Goal: Transaction & Acquisition: Subscribe to service/newsletter

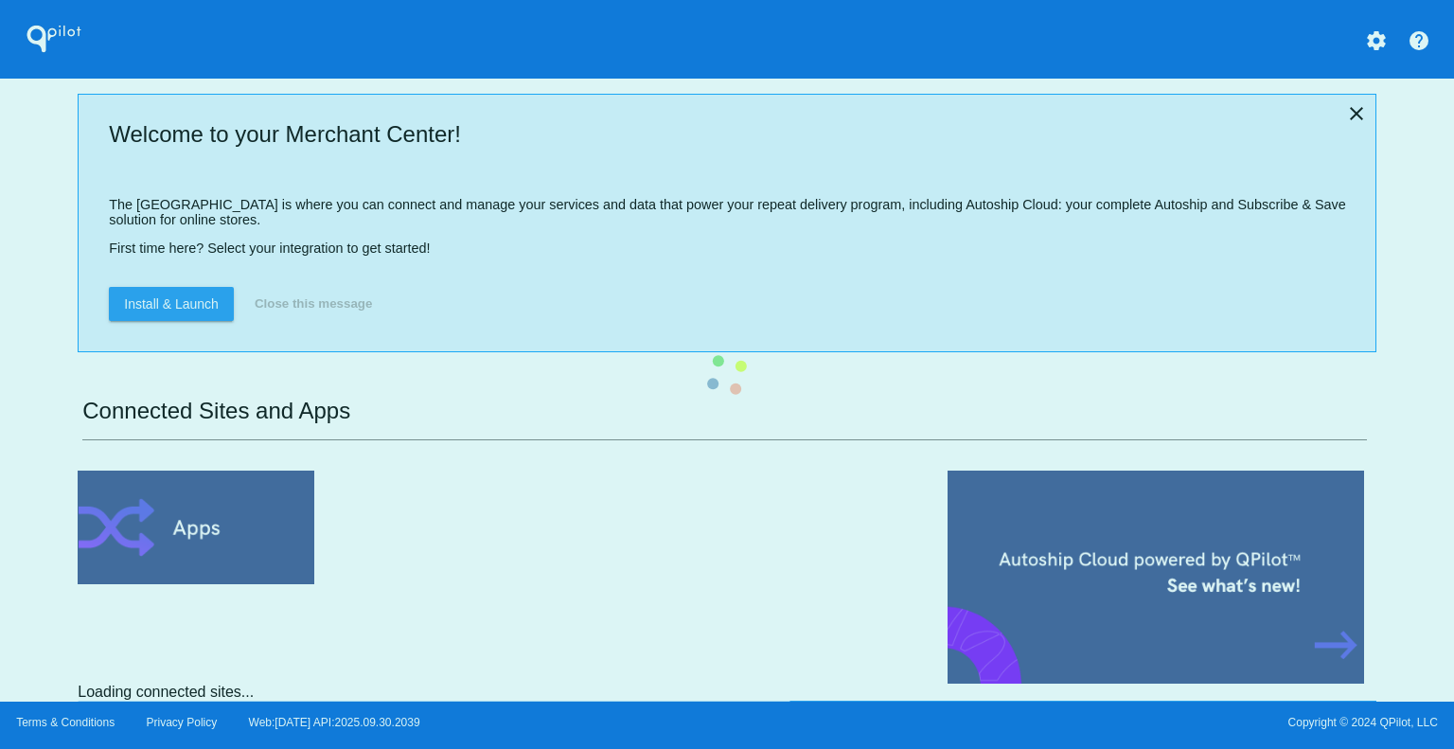
click at [1415, 53] on div "QPilot settings help Welcome to your Merchant Center! The Merchant Center is wh…" at bounding box center [727, 350] width 1454 height 701
click at [1380, 44] on div "QPilot settings help Welcome to your Merchant Center! The Merchant Center is wh…" at bounding box center [727, 350] width 1454 height 701
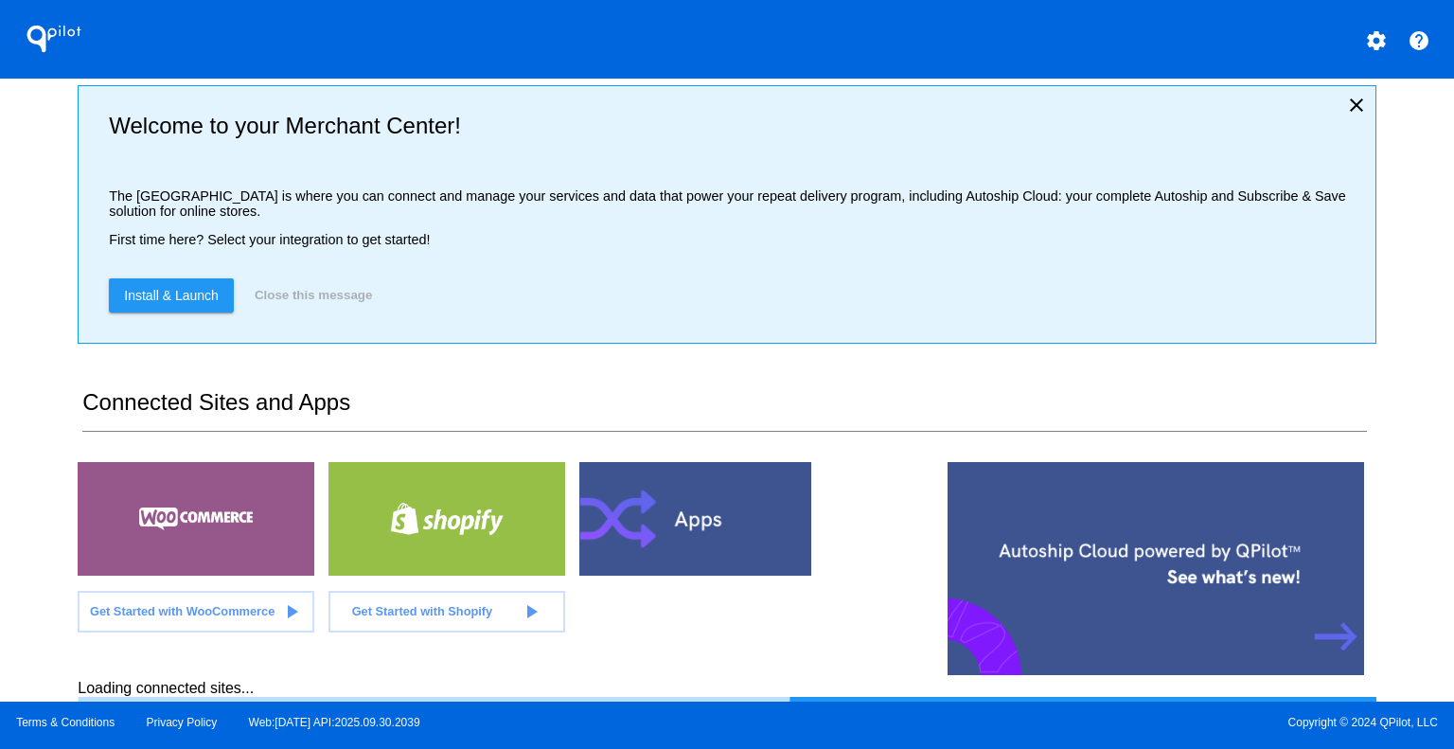
scroll to position [16, 0]
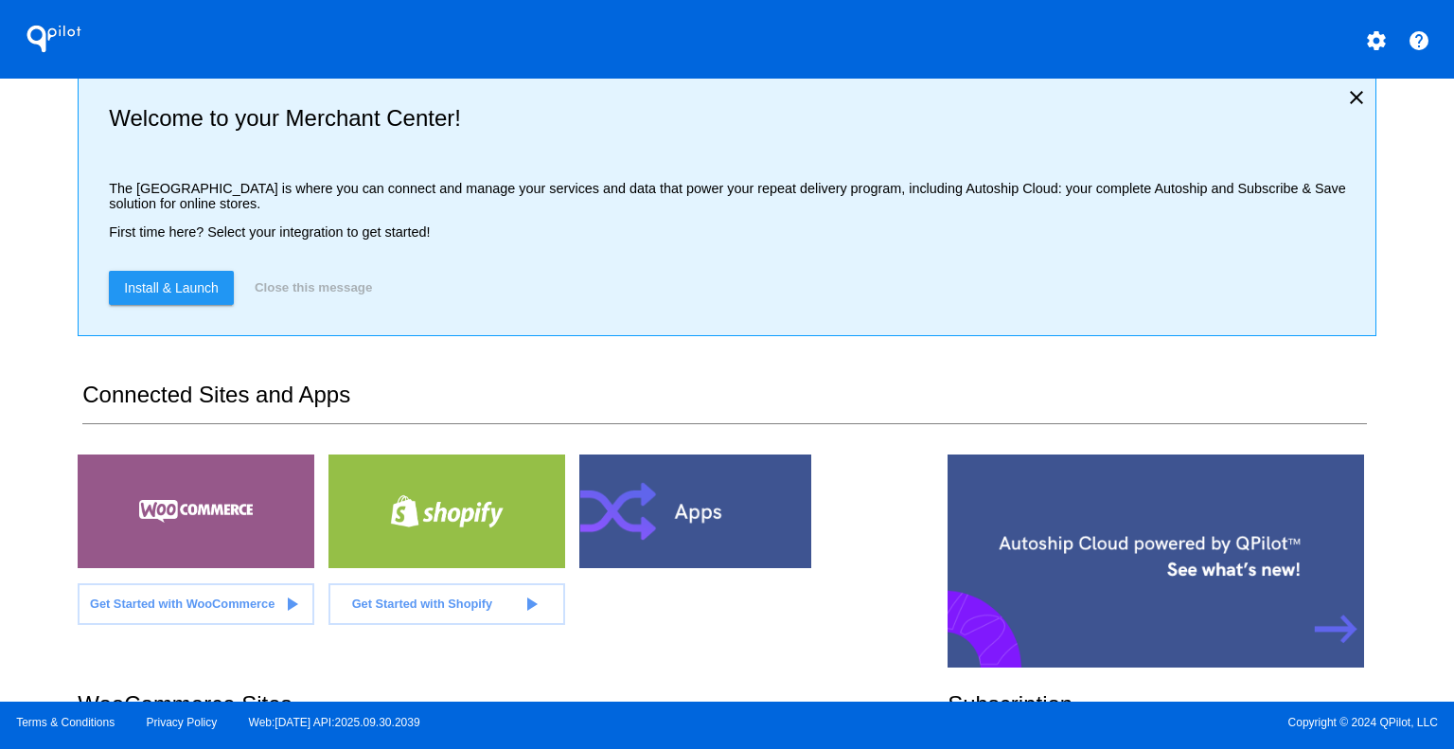
click at [1090, 373] on section "Welcome to your Merchant Center! The [GEOGRAPHIC_DATA] is where you can connect…" at bounding box center [727, 390] width 1298 height 623
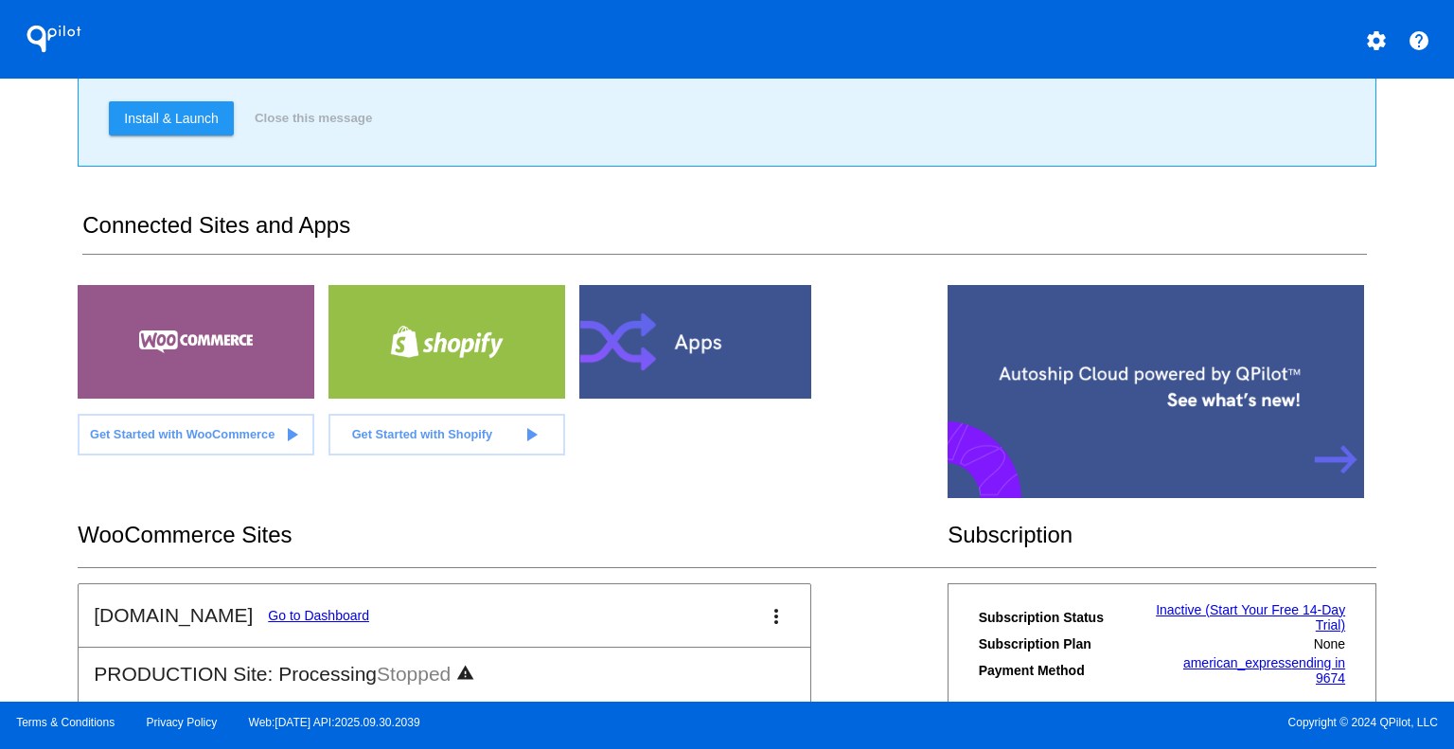
scroll to position [395, 0]
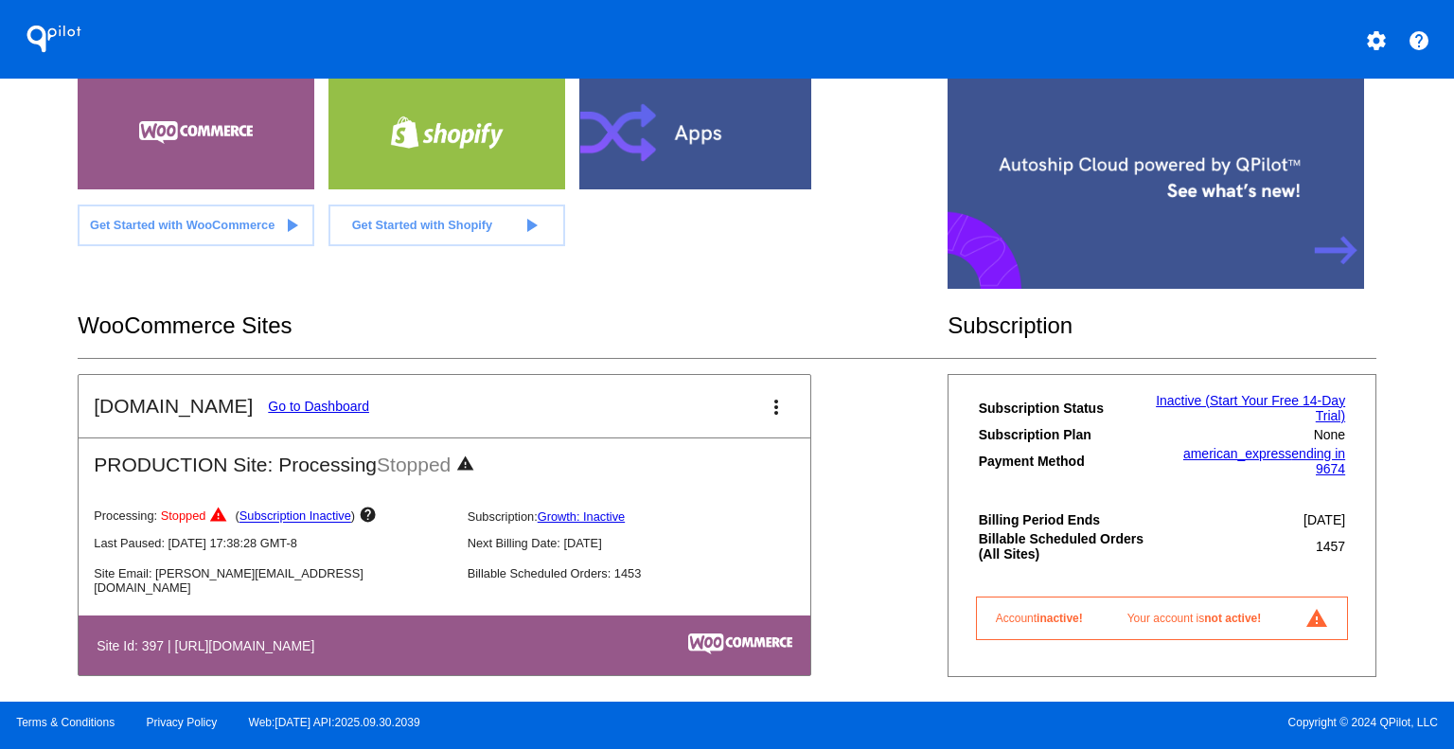
click at [308, 523] on link "Subscription Inactive" at bounding box center [295, 516] width 112 height 14
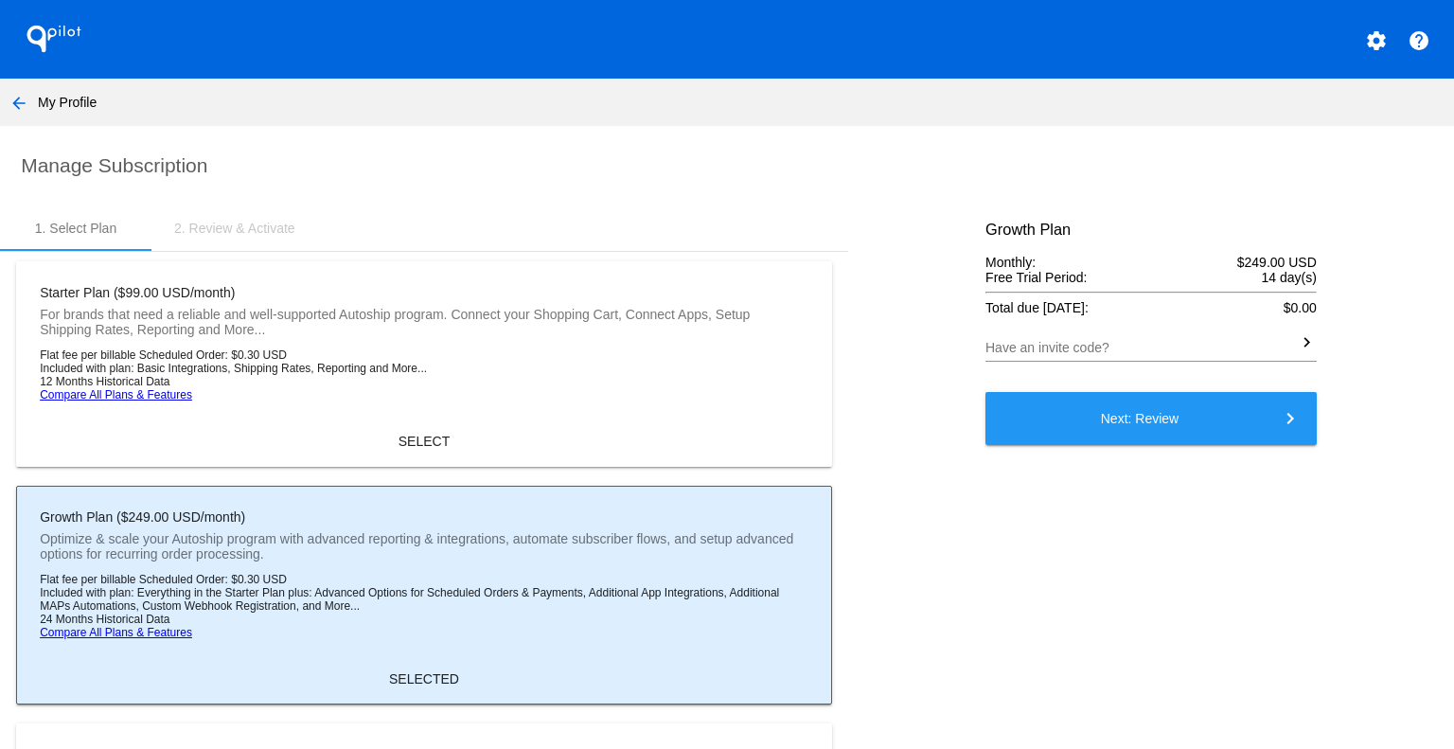
click at [1129, 441] on button "Next: Review keyboard_arrow_right" at bounding box center [1150, 418] width 331 height 53
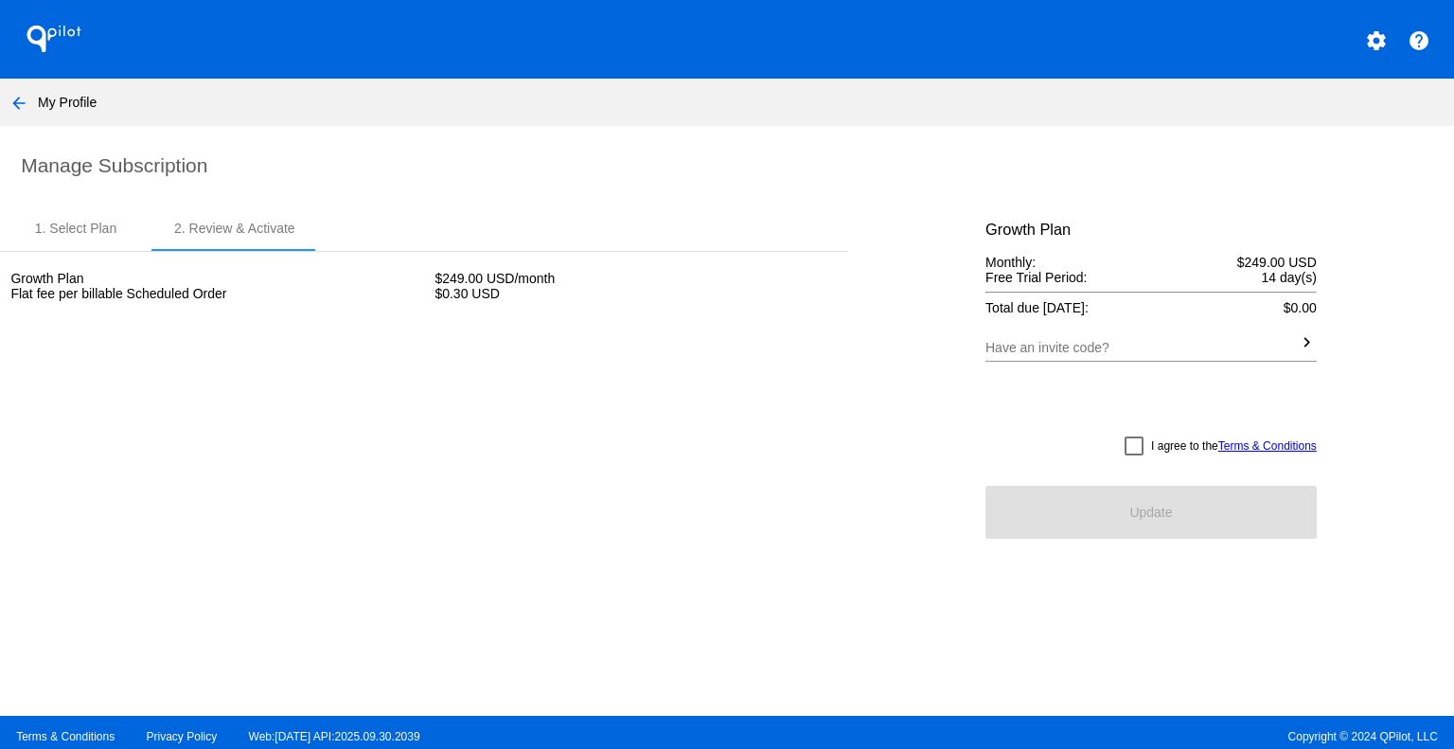
click at [1124, 450] on div at bounding box center [1133, 445] width 19 height 19
click at [1133, 455] on input "I agree to the Terms & Conditions" at bounding box center [1133, 455] width 1 height 1
checkbox input "true"
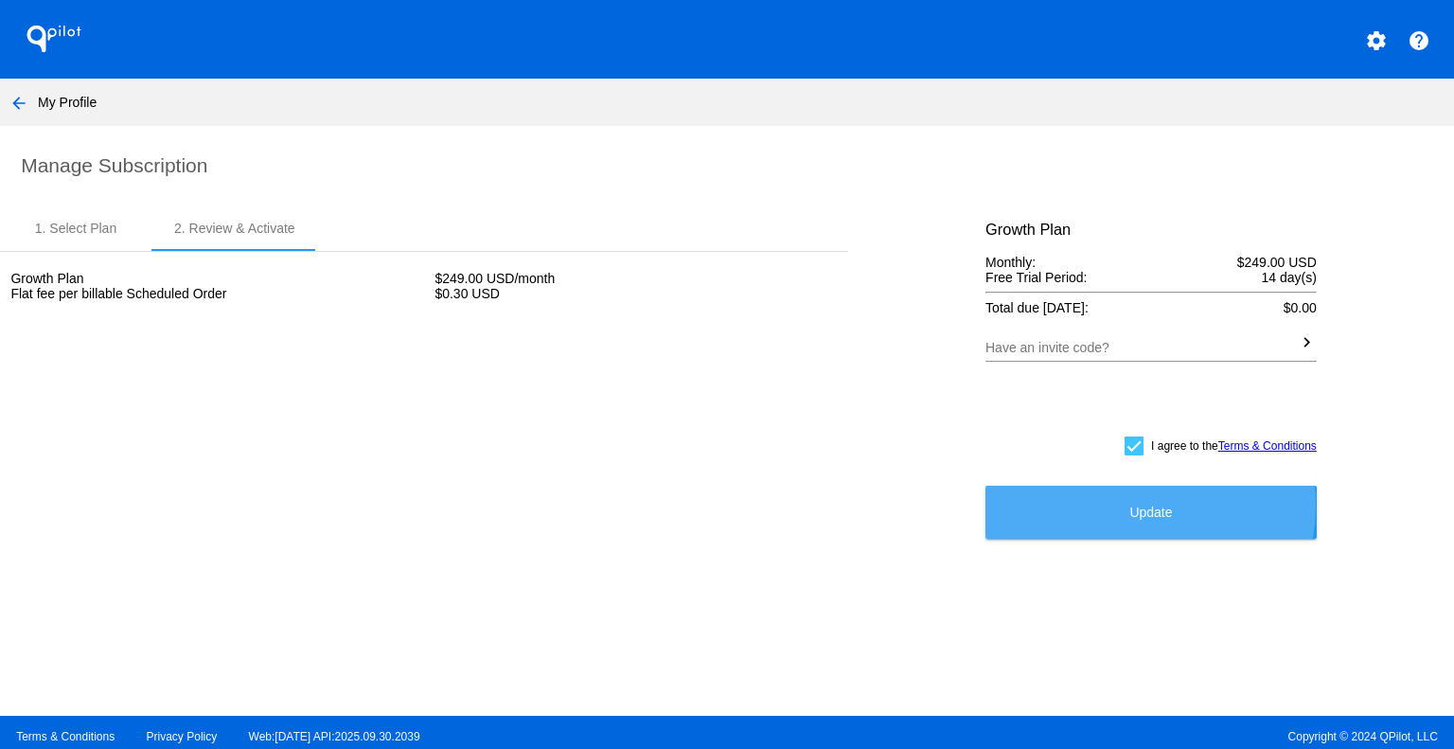
click at [1129, 510] on span "Update" at bounding box center [1150, 511] width 43 height 15
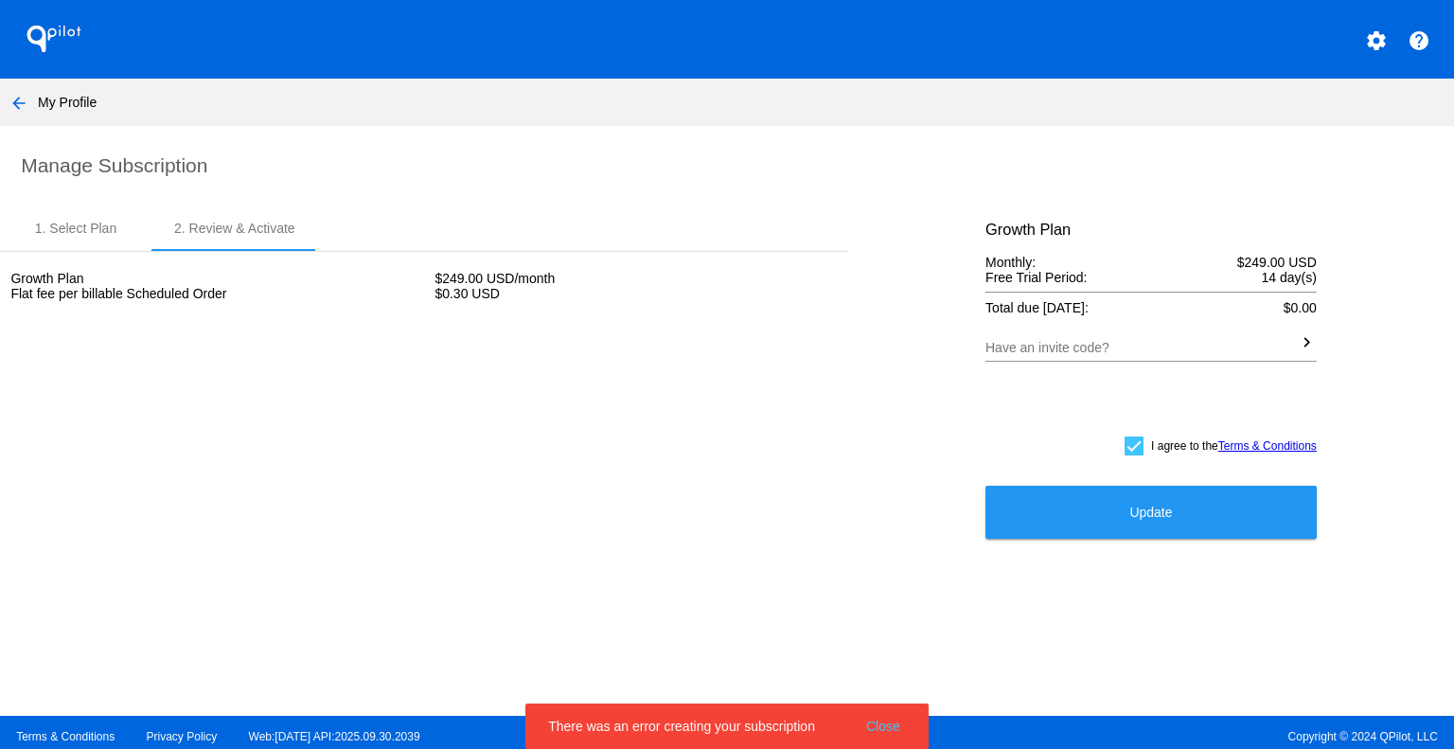
click at [894, 726] on button "Close" at bounding box center [882, 725] width 45 height 19
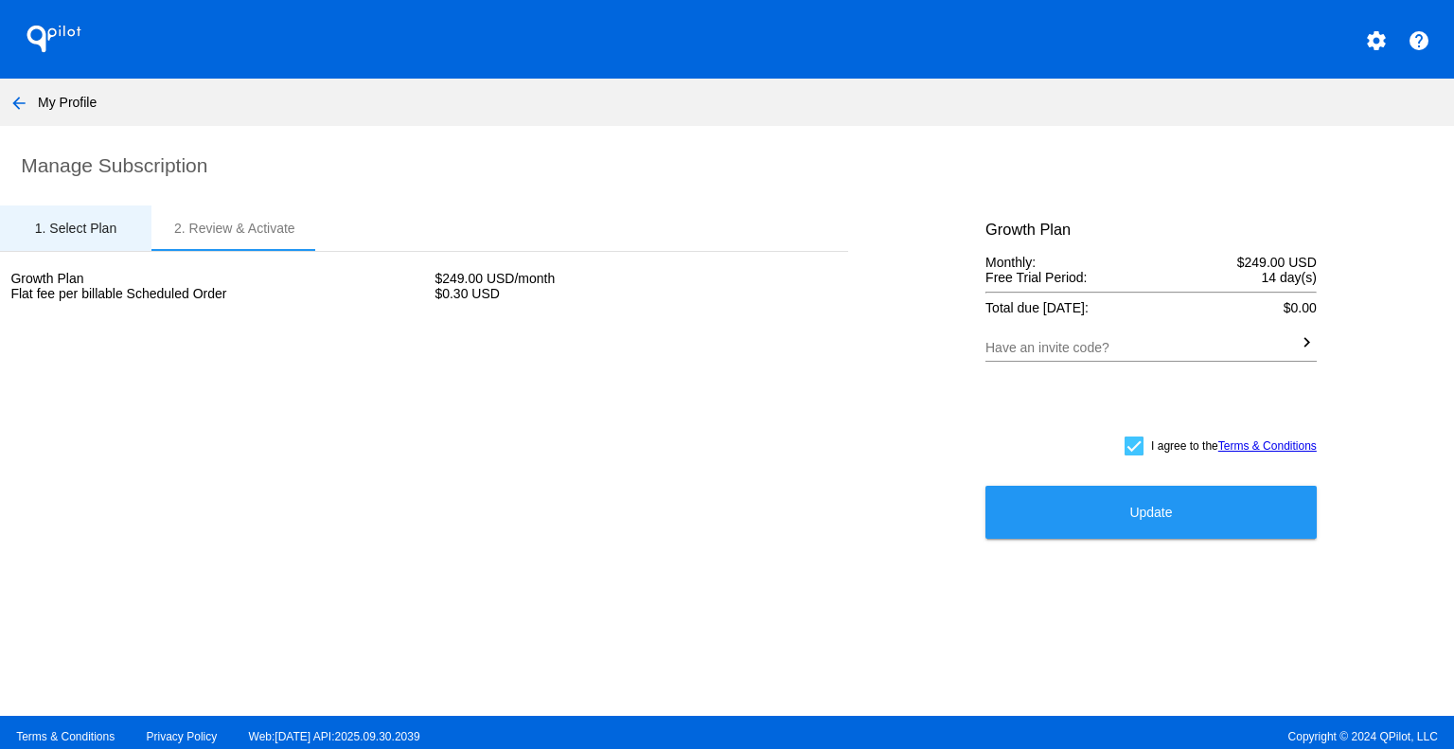
click at [73, 239] on div "1. Select Plan" at bounding box center [75, 227] width 151 height 45
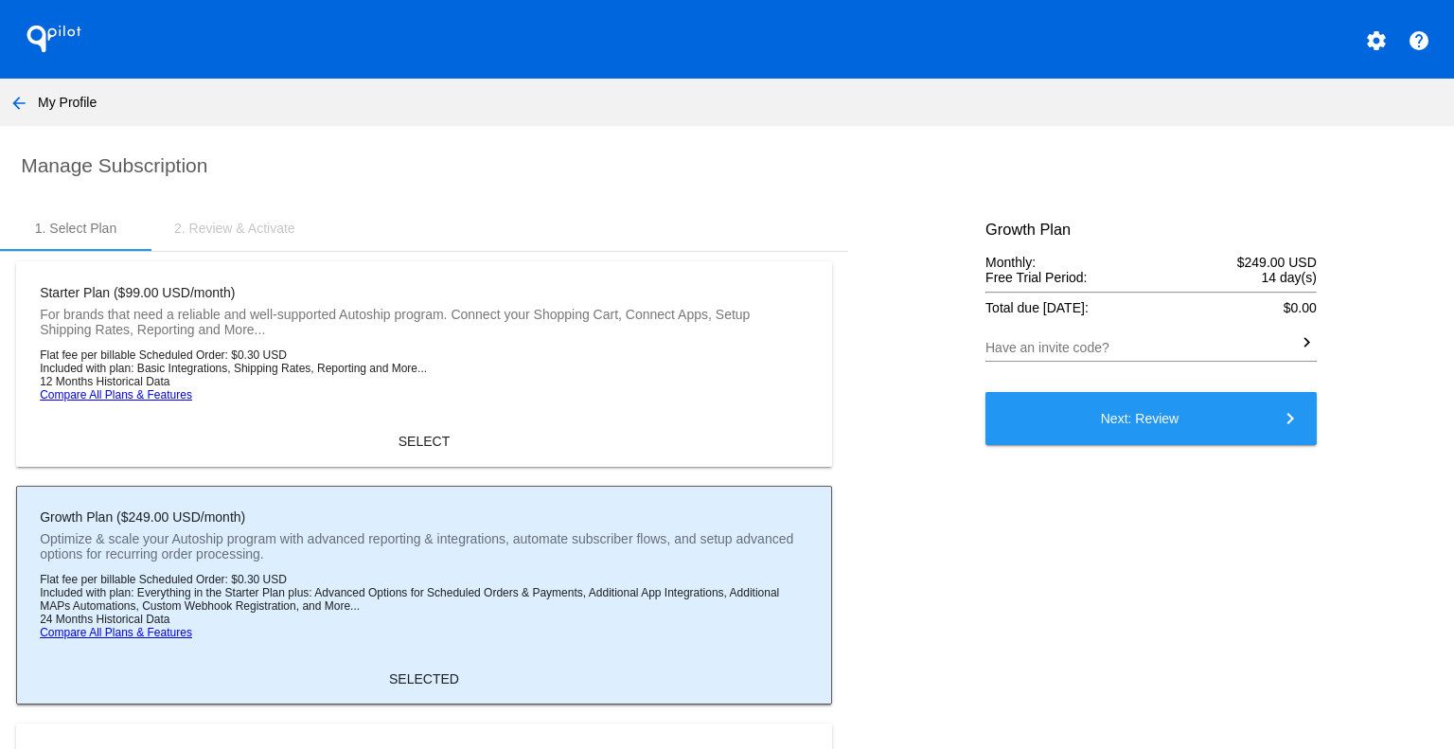
click at [1156, 456] on div "Growth Plan Monthly: $249.00 USD Free Trial Period: 14 day(s) Total due [DATE]:…" at bounding box center [1150, 578] width 363 height 746
click at [1178, 424] on button "Next: Review keyboard_arrow_right" at bounding box center [1150, 418] width 331 height 53
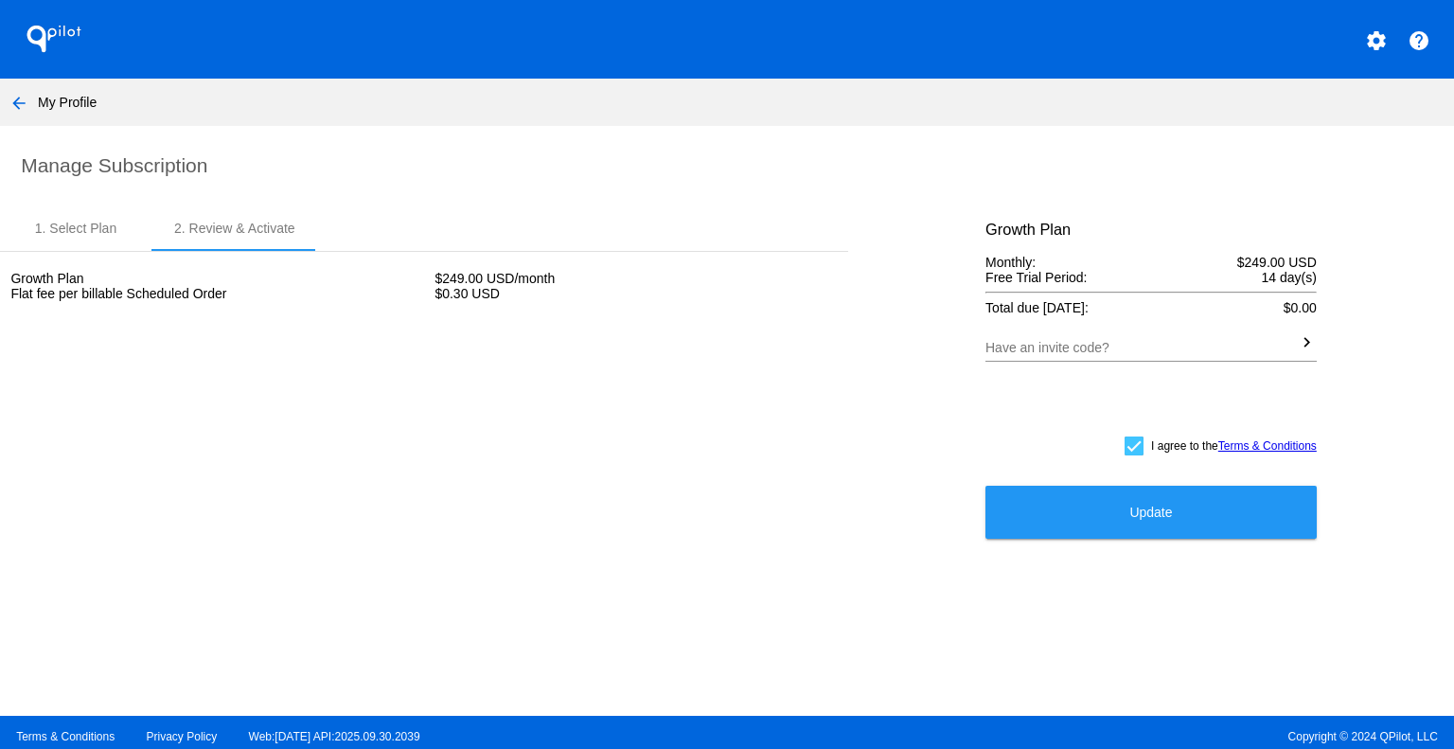
click at [1128, 528] on button "Update" at bounding box center [1150, 512] width 331 height 53
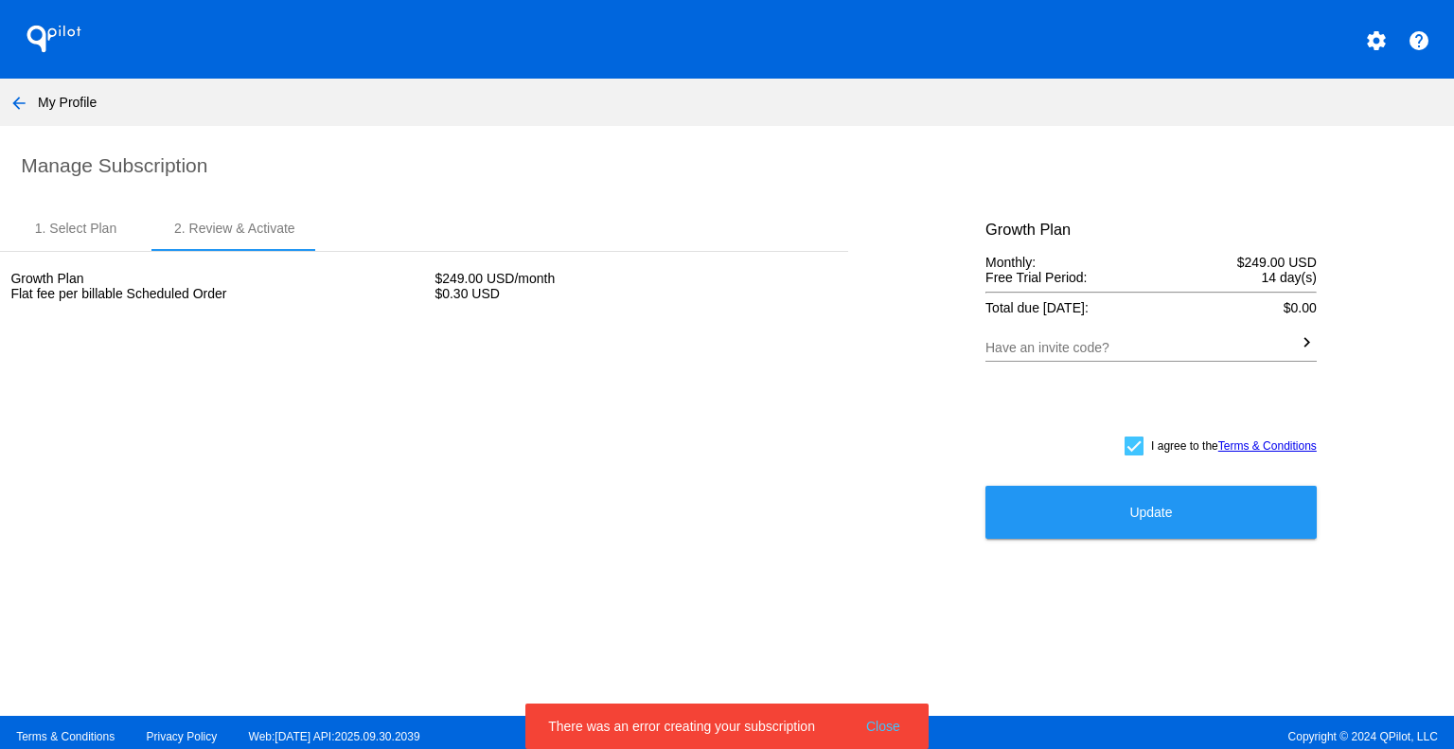
click at [62, 45] on h1 "QPilot" at bounding box center [54, 39] width 76 height 38
click at [22, 92] on mat-icon "arrow_back" at bounding box center [19, 103] width 23 height 23
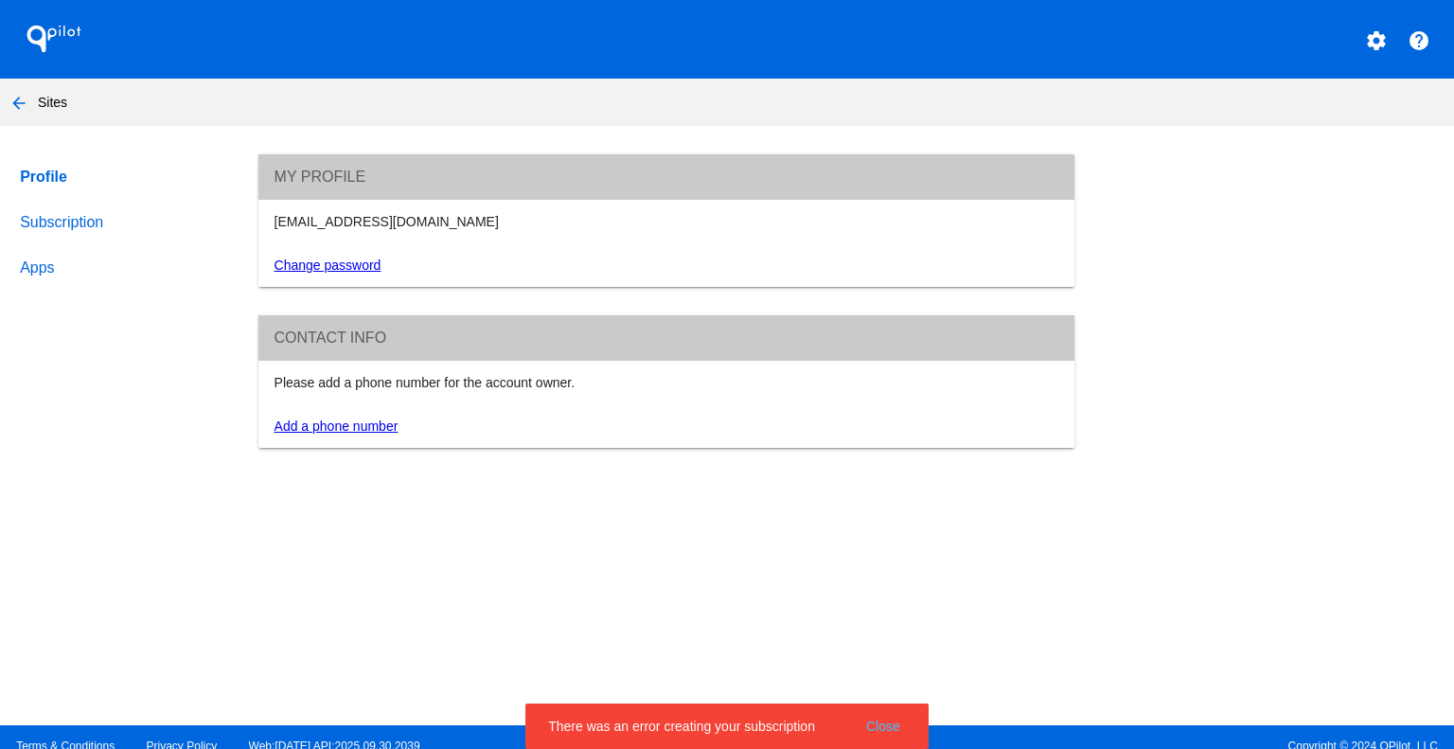
click at [102, 215] on link "Subscription" at bounding box center [121, 222] width 210 height 45
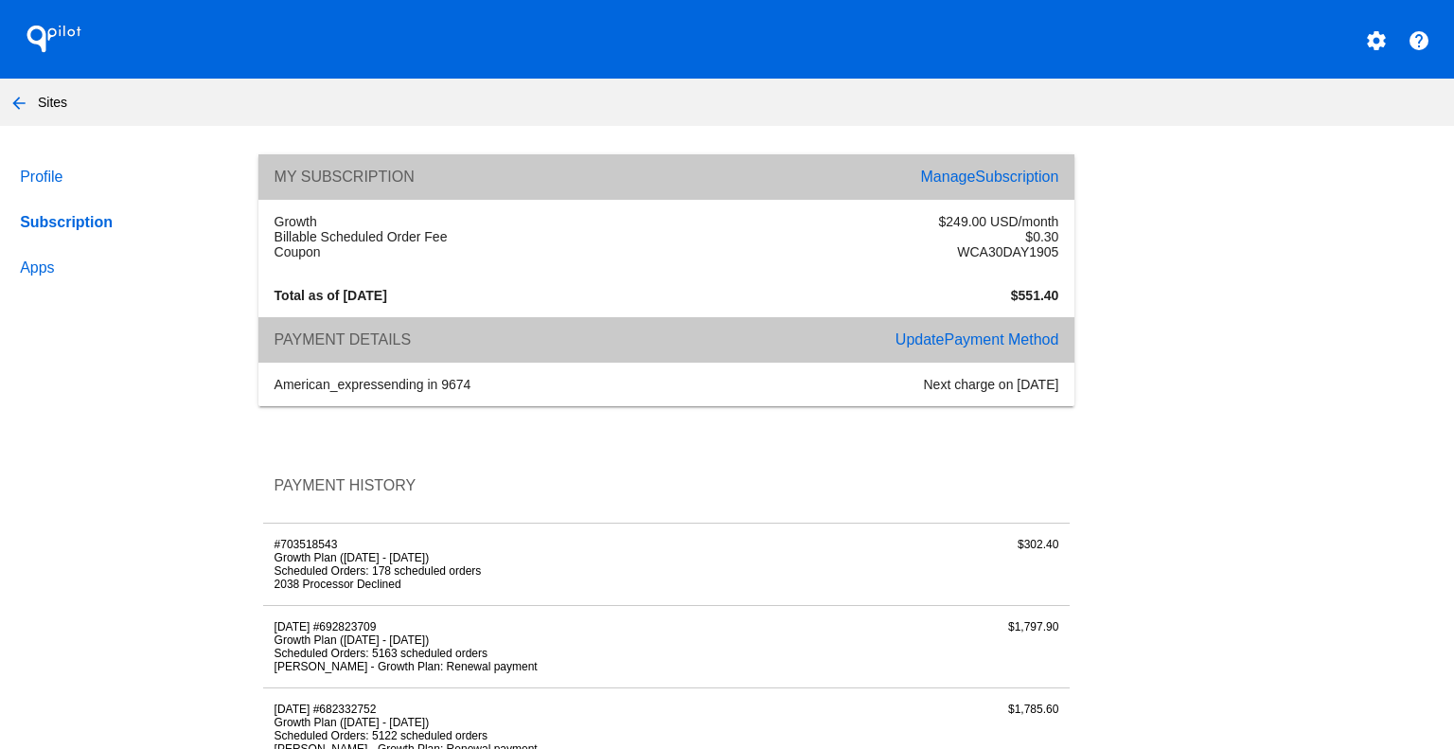
drag, startPoint x: 910, startPoint y: 392, endPoint x: 1034, endPoint y: 396, distance: 124.0
click at [1034, 392] on div "Next charge on [DATE]" at bounding box center [867, 384] width 403 height 15
drag, startPoint x: 1054, startPoint y: 387, endPoint x: 921, endPoint y: 378, distance: 133.8
click at [922, 384] on div "Next charge on [DATE]" at bounding box center [867, 384] width 403 height 15
click at [999, 177] on span "Subscription" at bounding box center [1016, 176] width 83 height 16
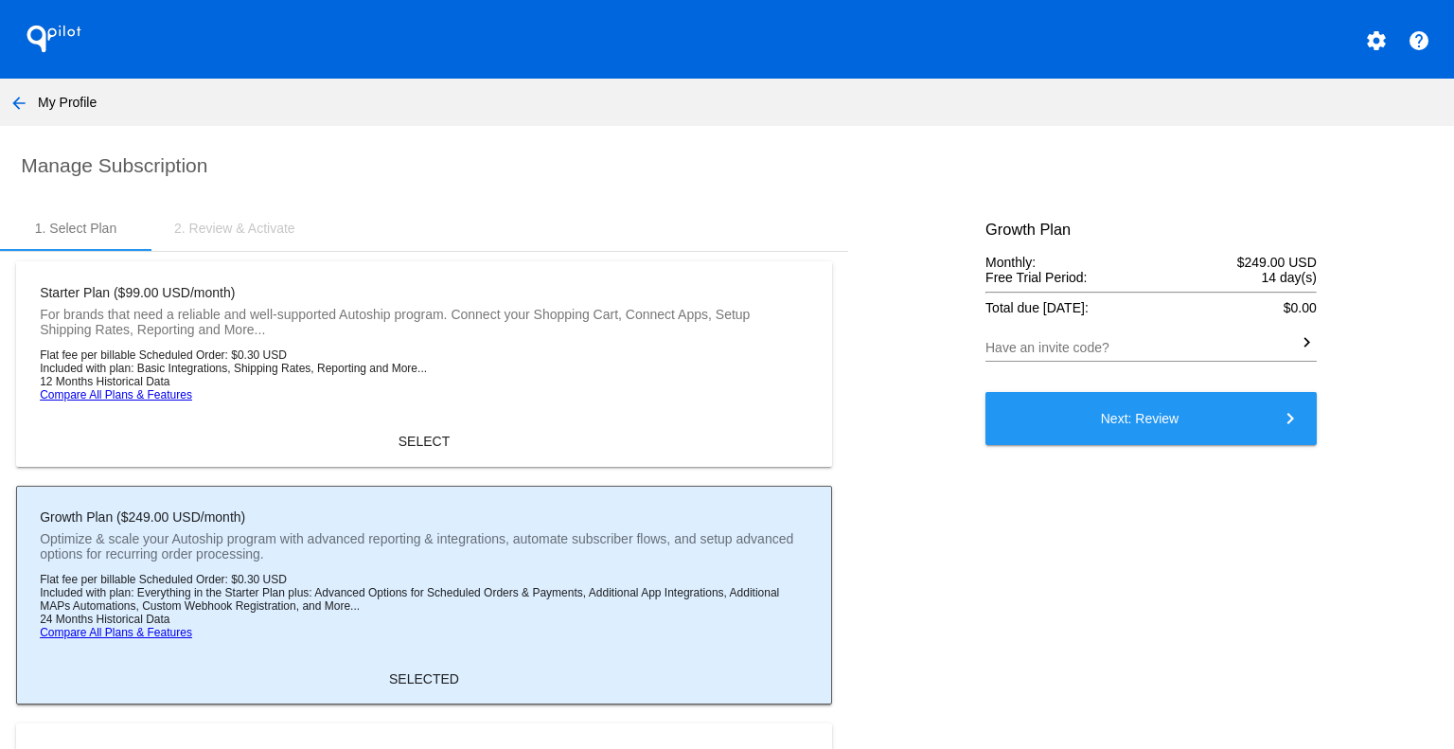
click at [1246, 410] on button "Next: Review keyboard_arrow_right" at bounding box center [1150, 418] width 331 height 53
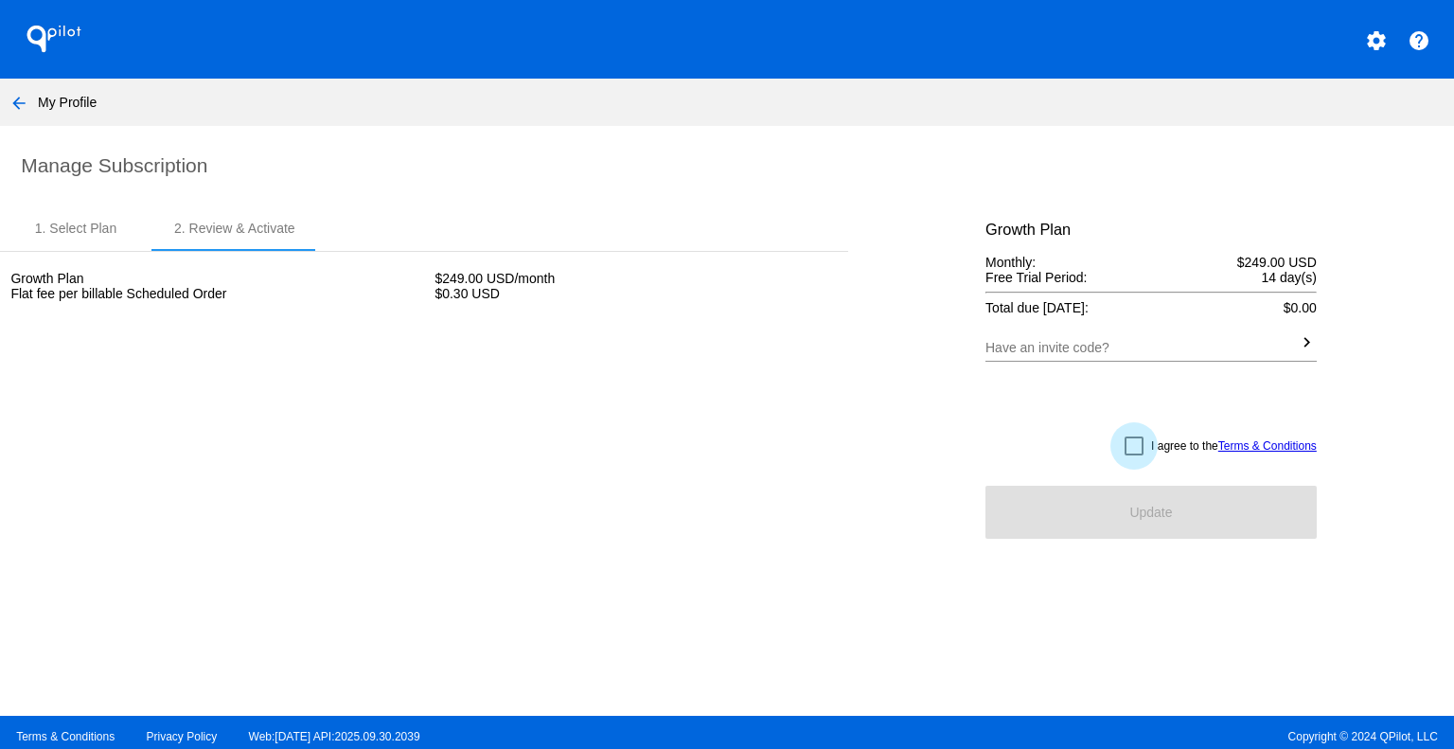
click at [1157, 444] on span "I agree to the Terms & Conditions" at bounding box center [1234, 445] width 166 height 23
click at [1134, 455] on input "I agree to the Terms & Conditions" at bounding box center [1133, 455] width 1 height 1
checkbox input "true"
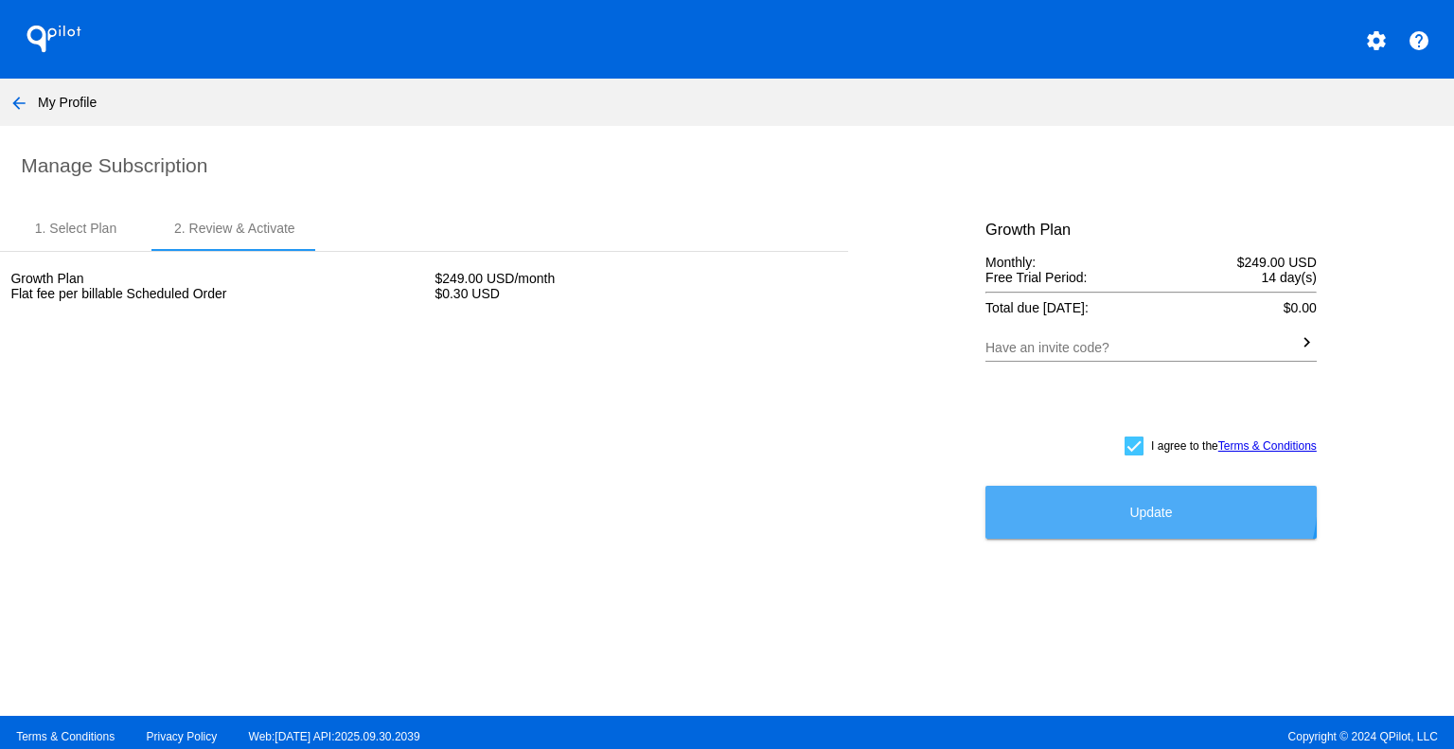
click at [1135, 503] on button "Update" at bounding box center [1150, 512] width 331 height 53
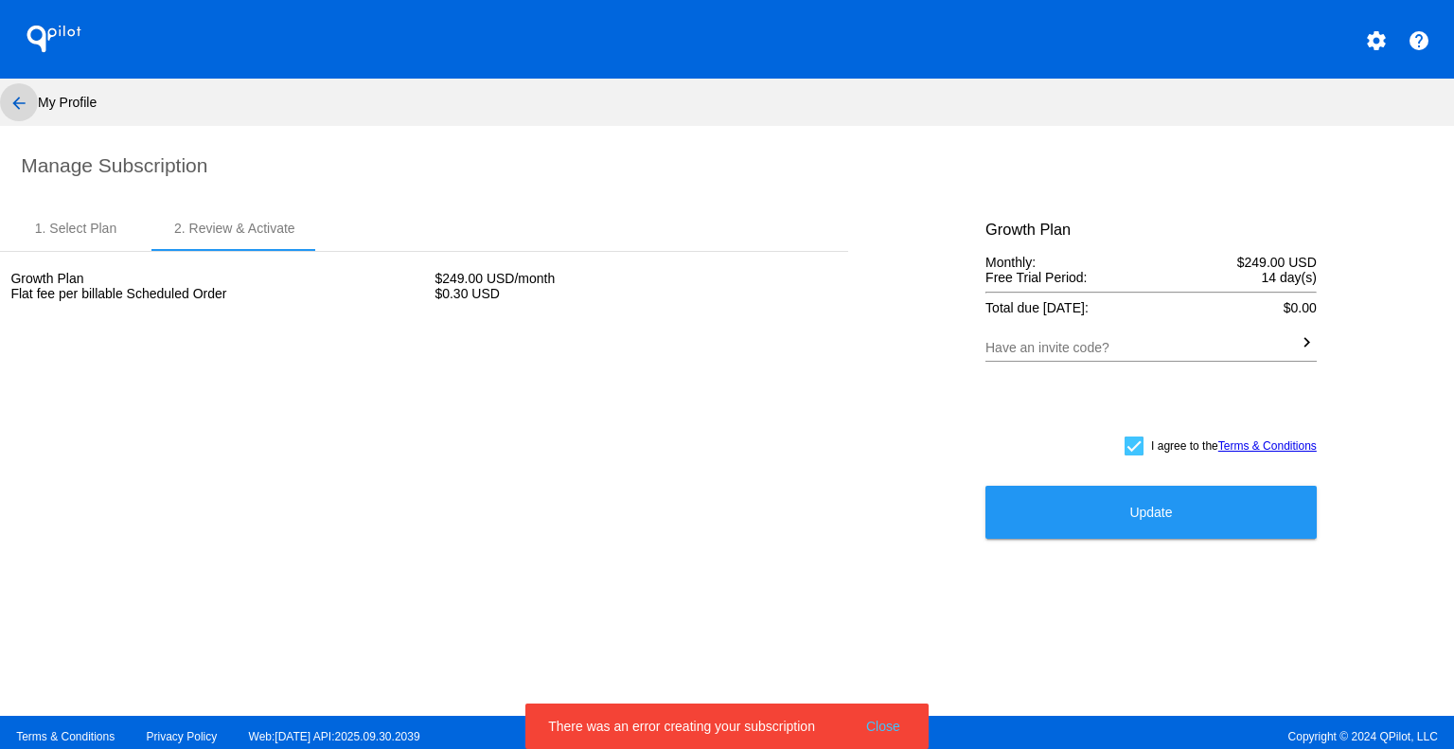
click at [21, 110] on mat-icon "arrow_back" at bounding box center [19, 103] width 23 height 23
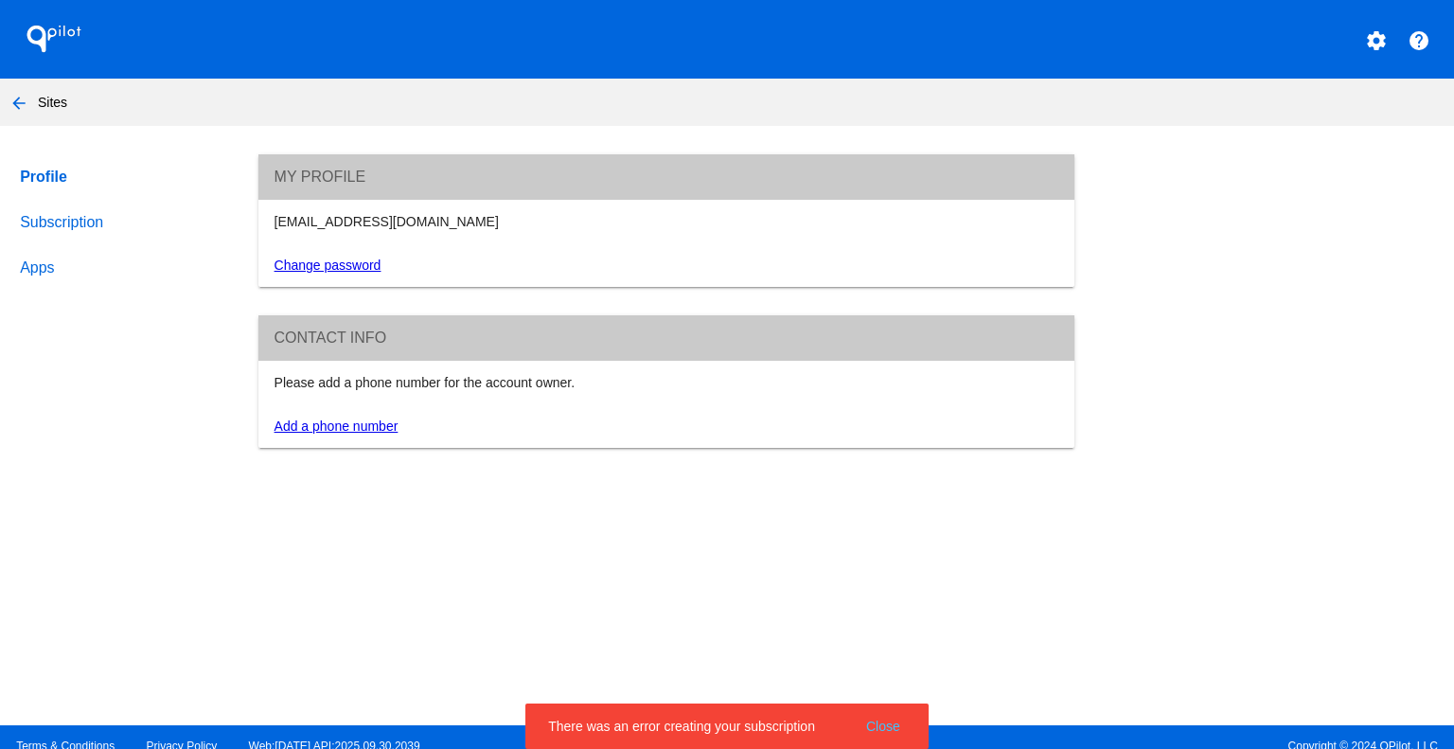
click at [84, 236] on link "Subscription" at bounding box center [121, 222] width 210 height 45
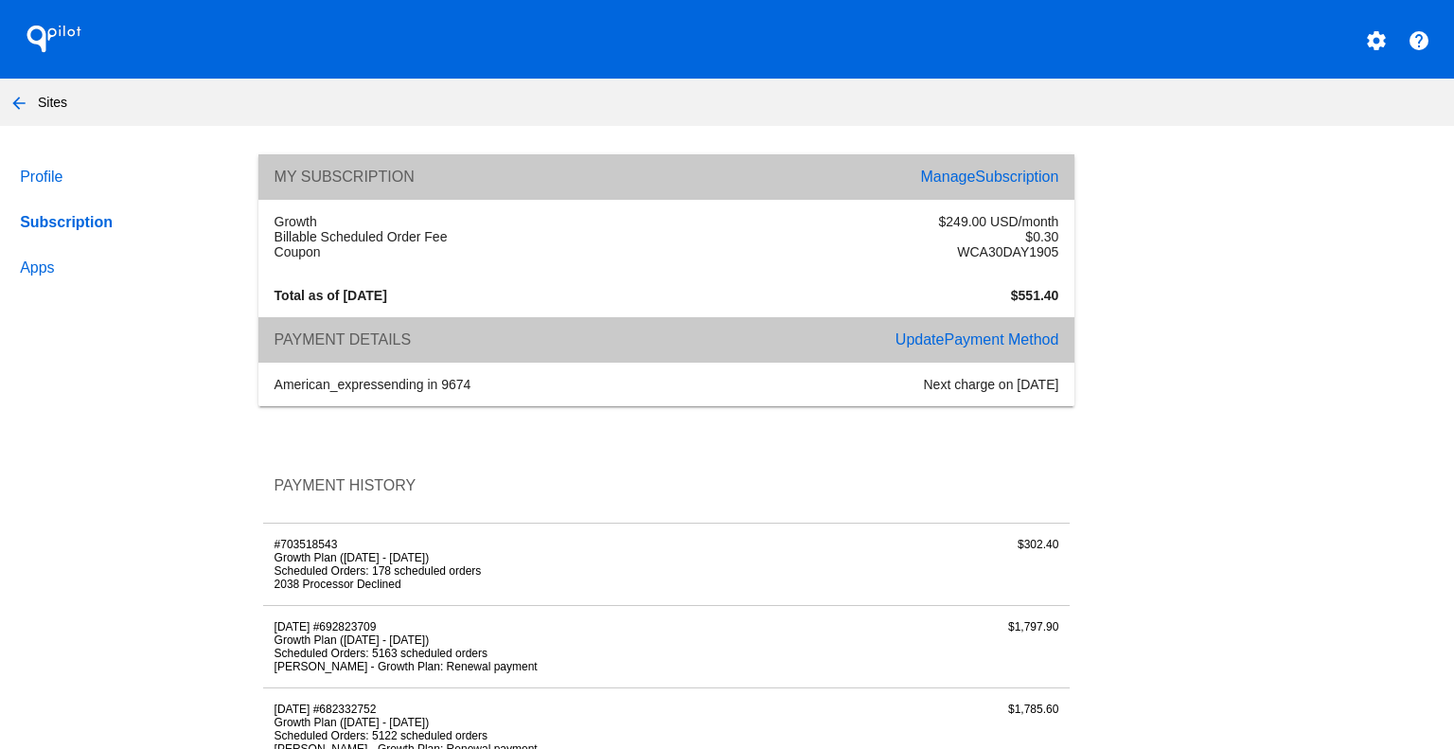
click at [30, 105] on button "arrow_back" at bounding box center [19, 102] width 38 height 38
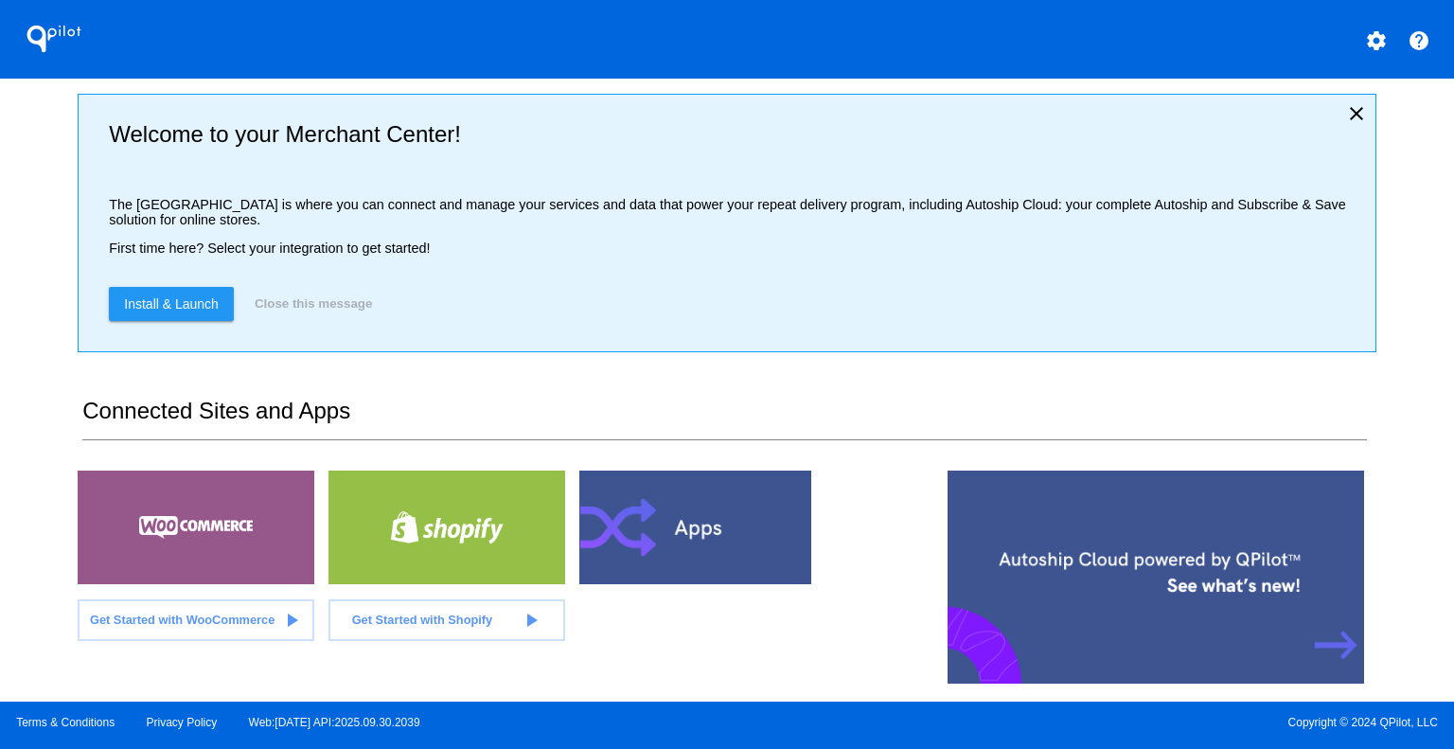
click at [1373, 44] on mat-icon "settings" at bounding box center [1376, 40] width 23 height 23
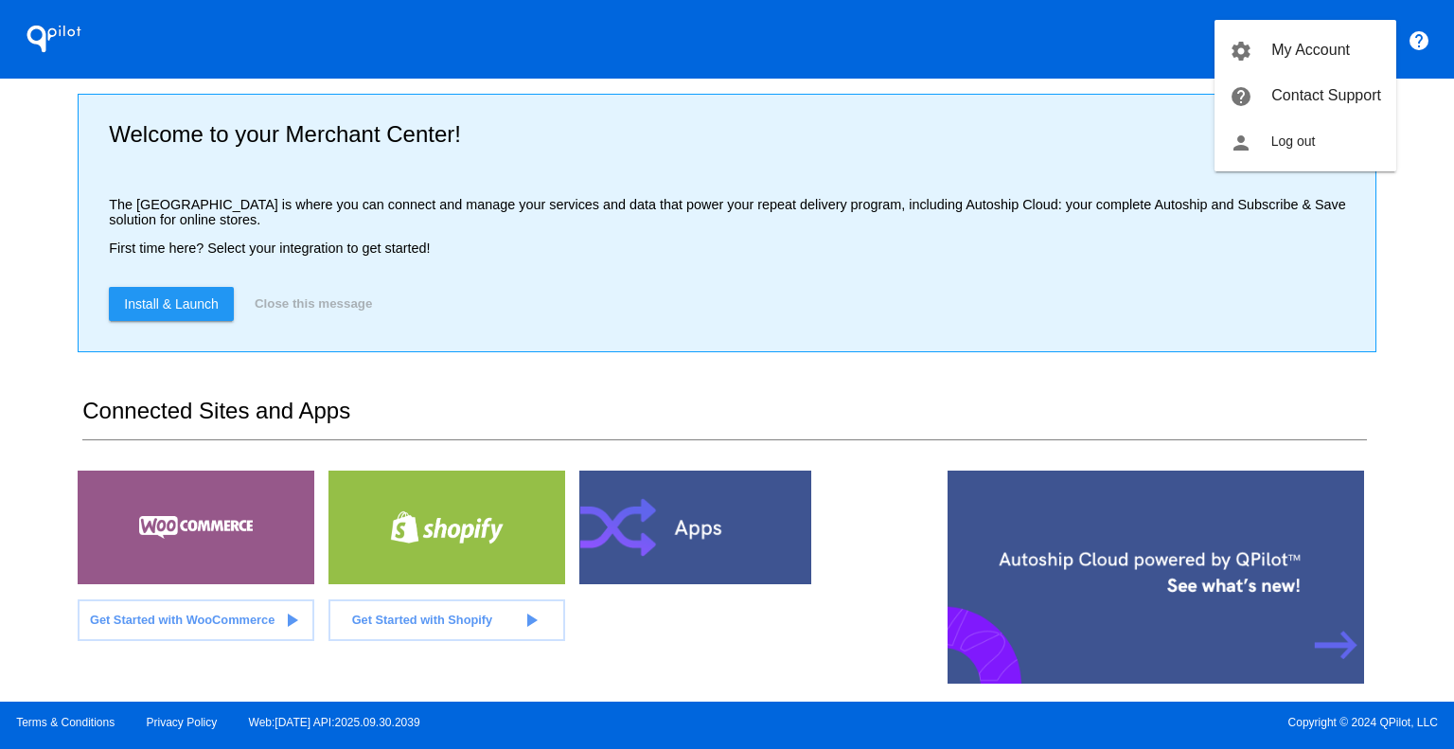
click at [1099, 178] on div at bounding box center [727, 374] width 1454 height 749
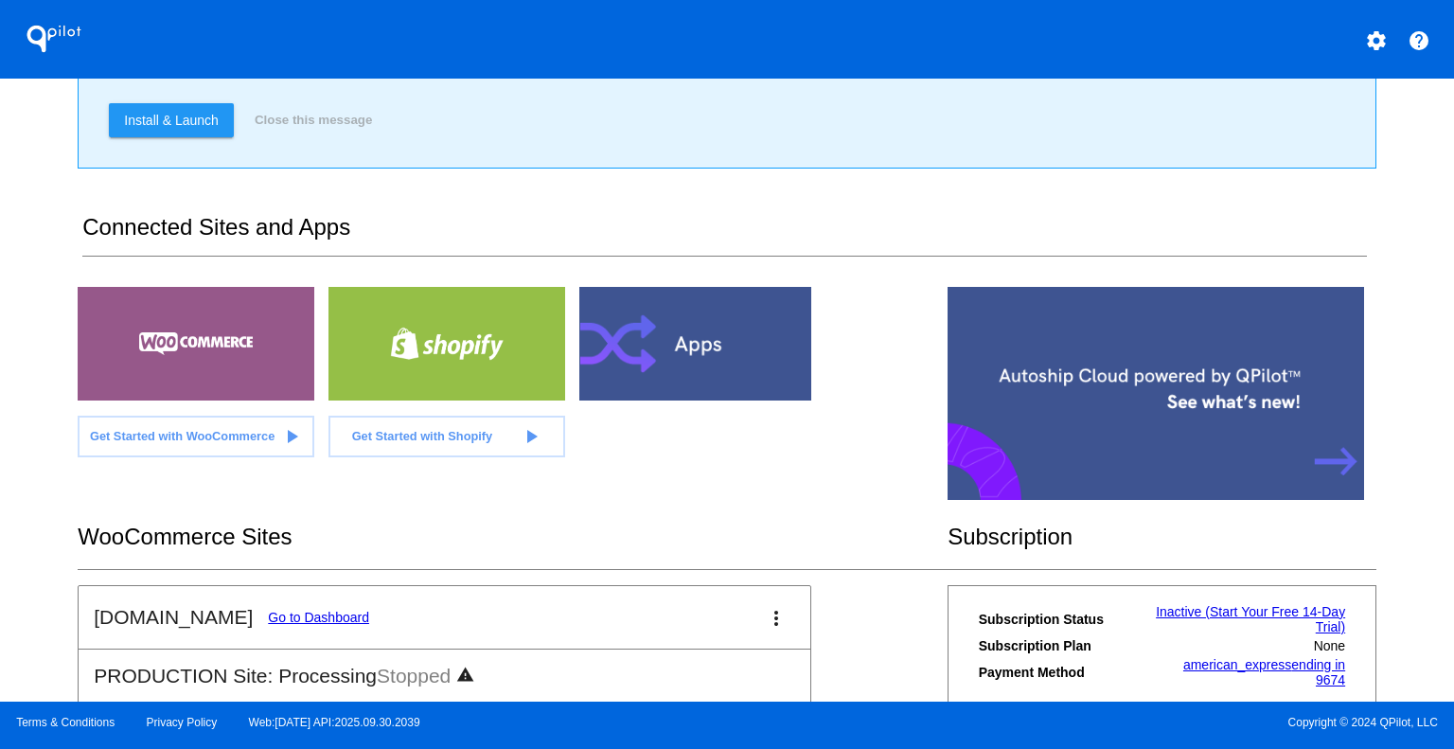
scroll to position [379, 0]
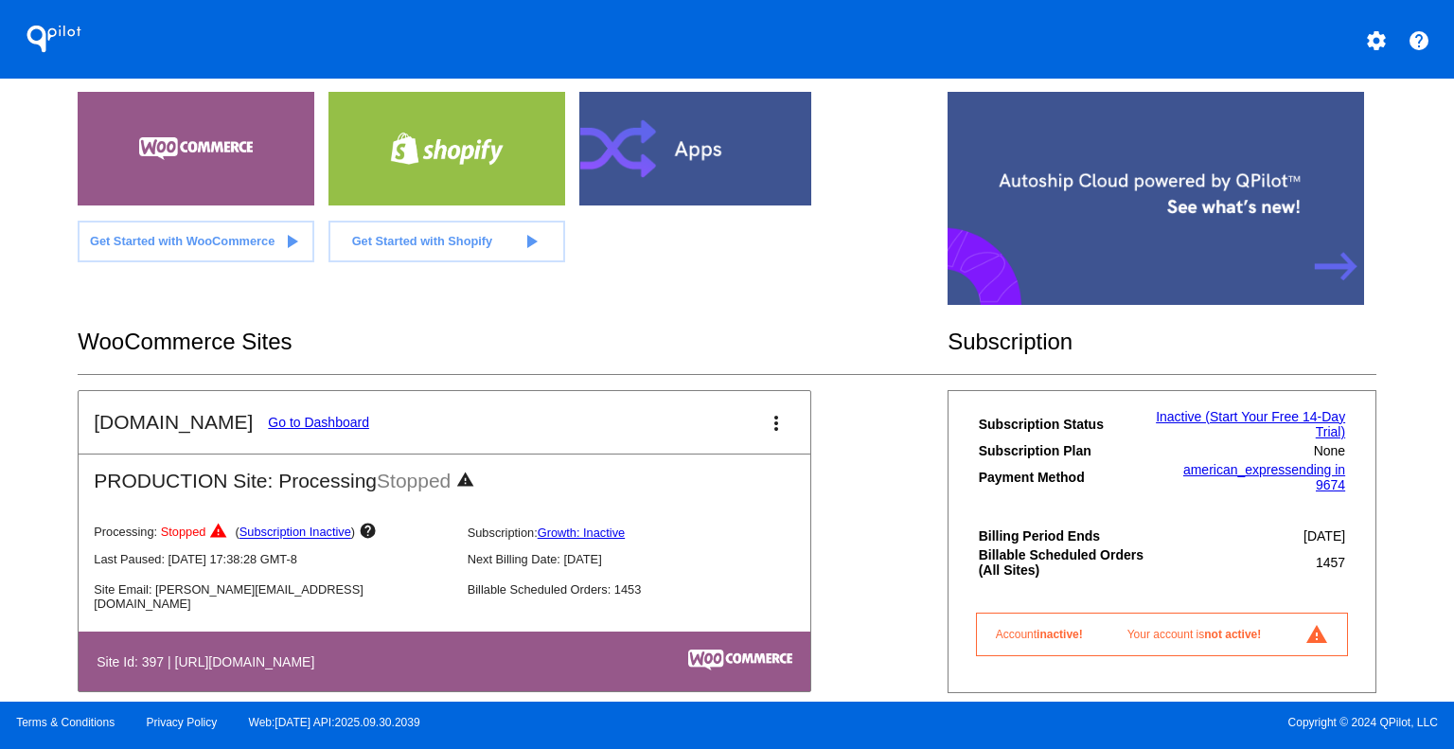
click at [327, 531] on p "Processing: Stopped warning ( Subscription Inactive ) help" at bounding box center [273, 532] width 358 height 23
click at [326, 539] on link "Subscription Inactive" at bounding box center [295, 532] width 112 height 14
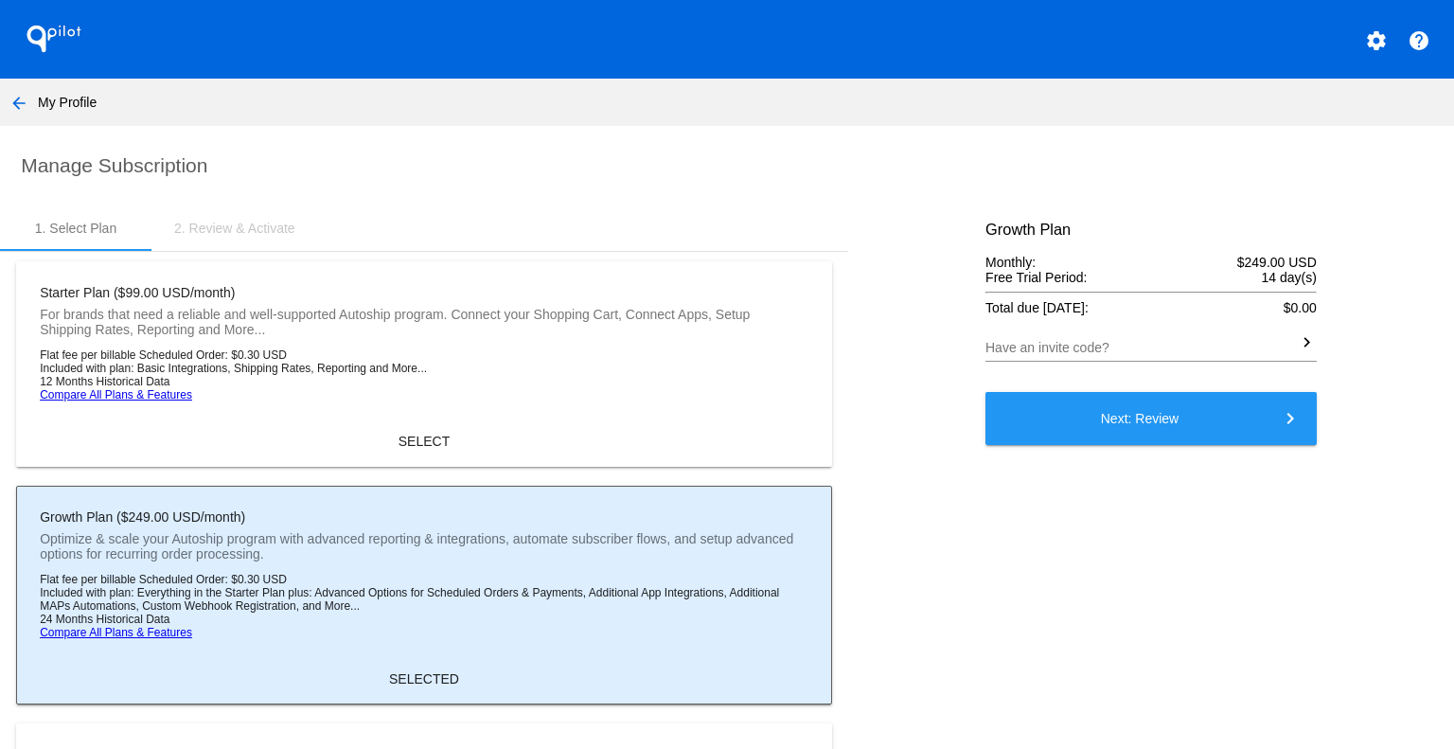
click at [1034, 414] on button "Next: Review keyboard_arrow_right" at bounding box center [1150, 418] width 331 height 53
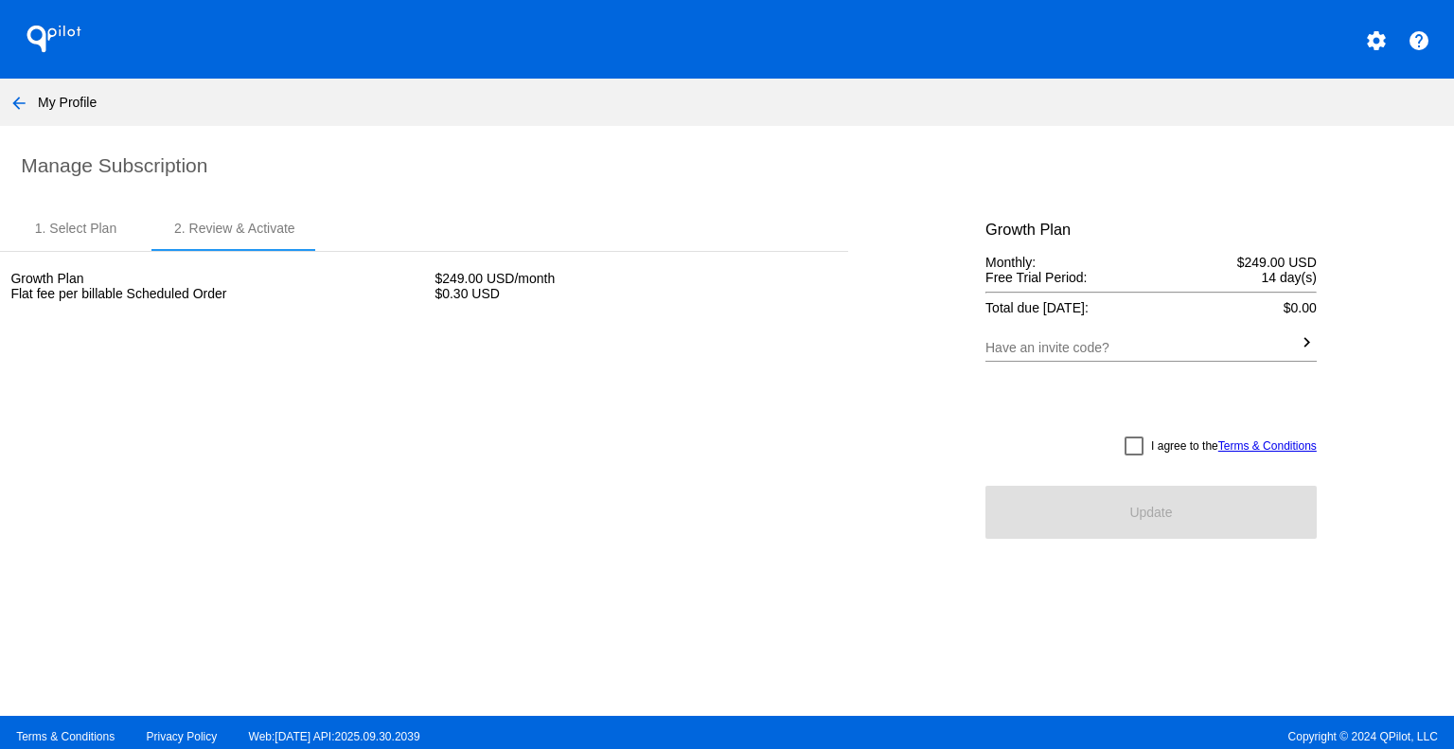
click at [20, 102] on mat-icon "arrow_back" at bounding box center [19, 103] width 23 height 23
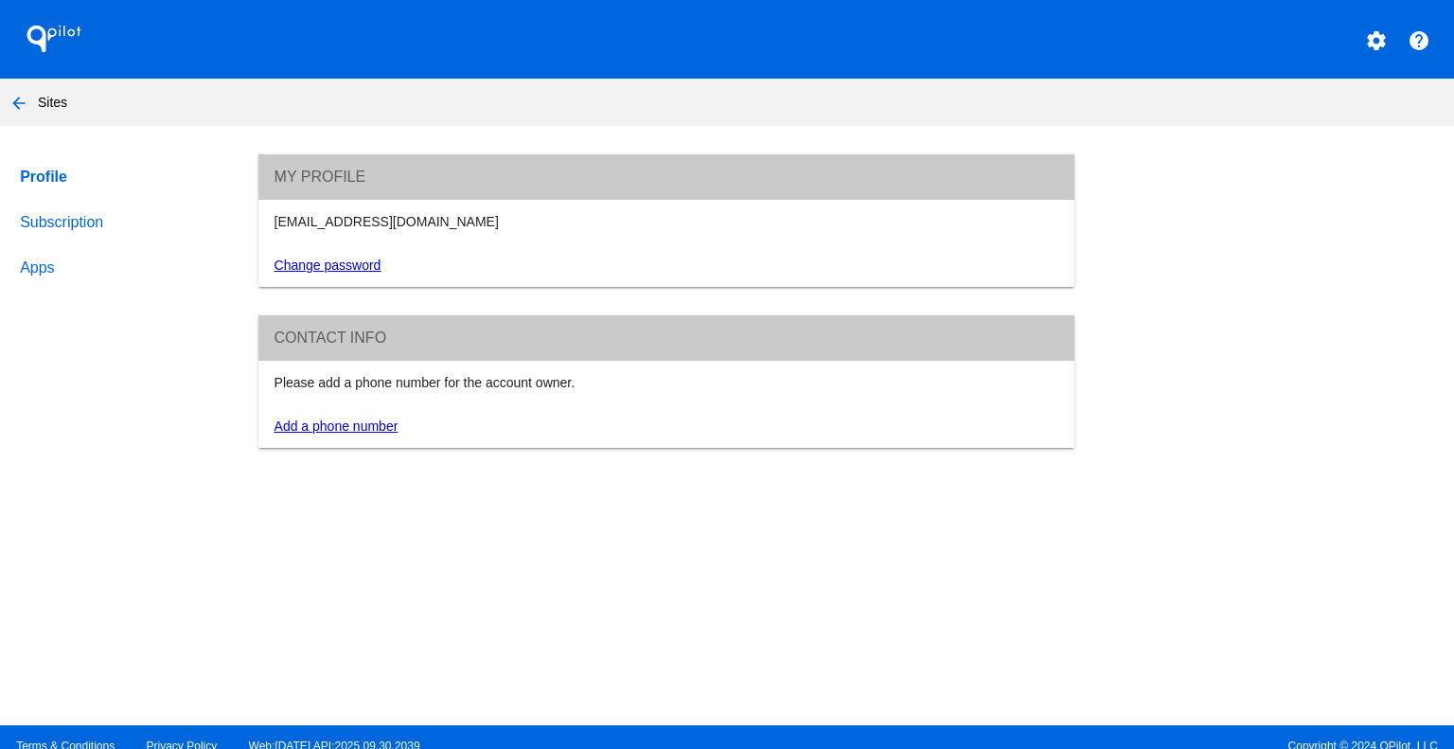
click at [57, 225] on link "Subscription" at bounding box center [121, 222] width 210 height 45
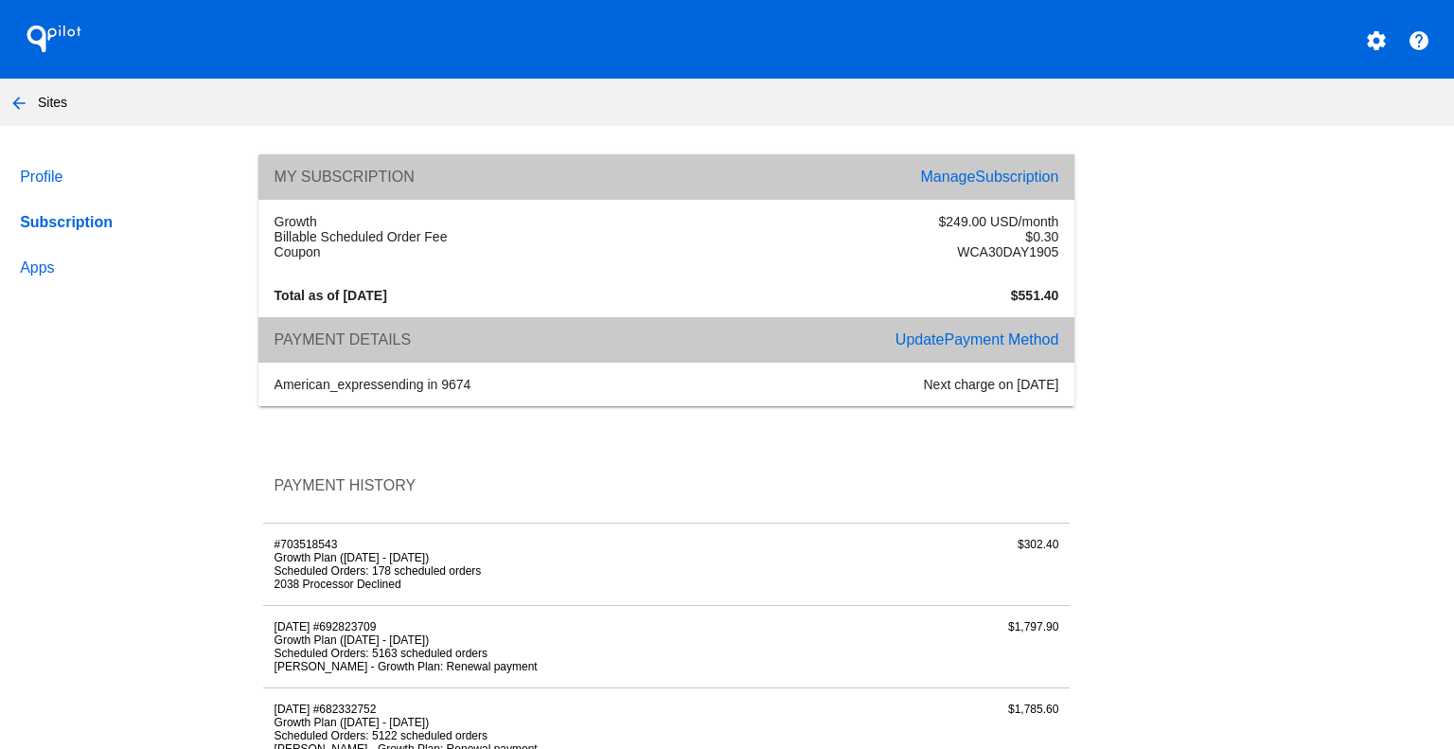
click at [946, 347] on span "Payment Method" at bounding box center [1001, 339] width 115 height 16
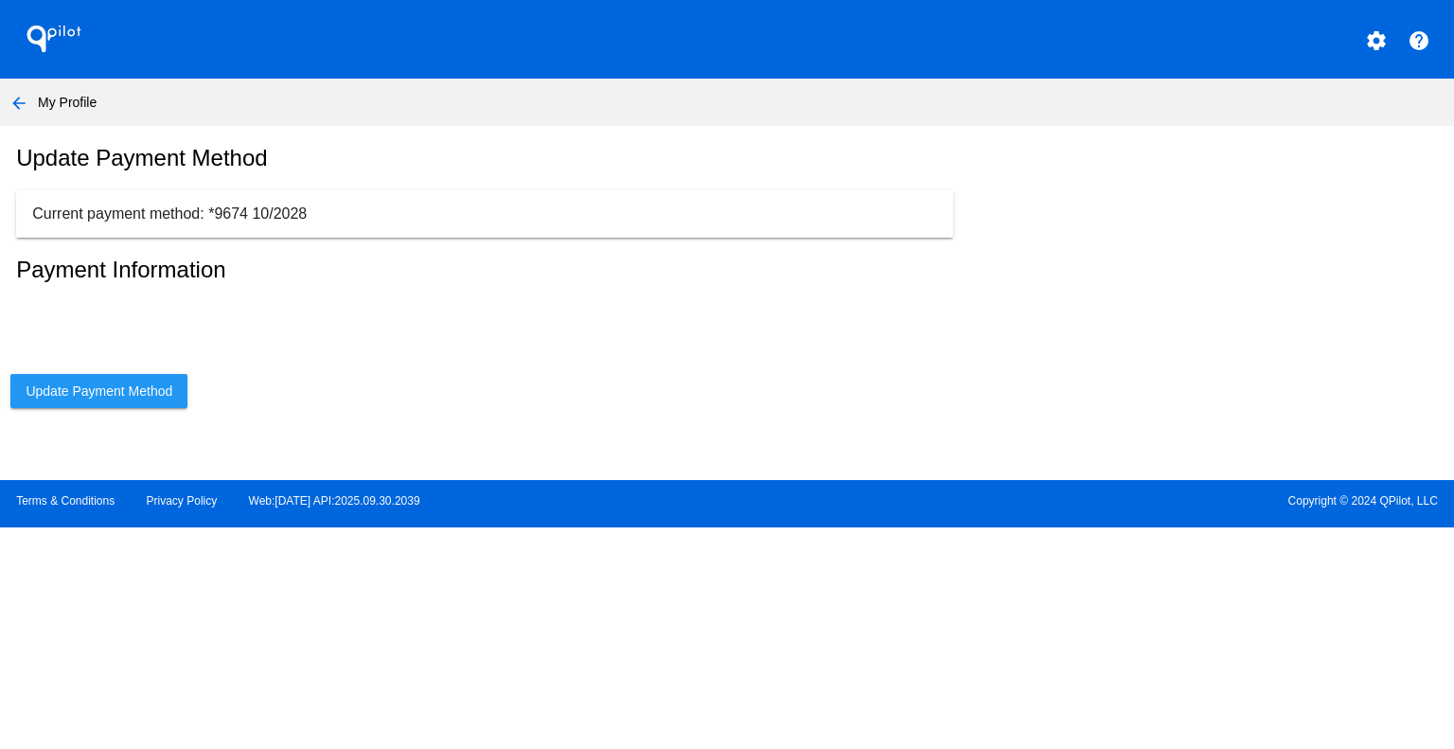
click at [97, 395] on button "Update Payment Method" at bounding box center [98, 391] width 177 height 34
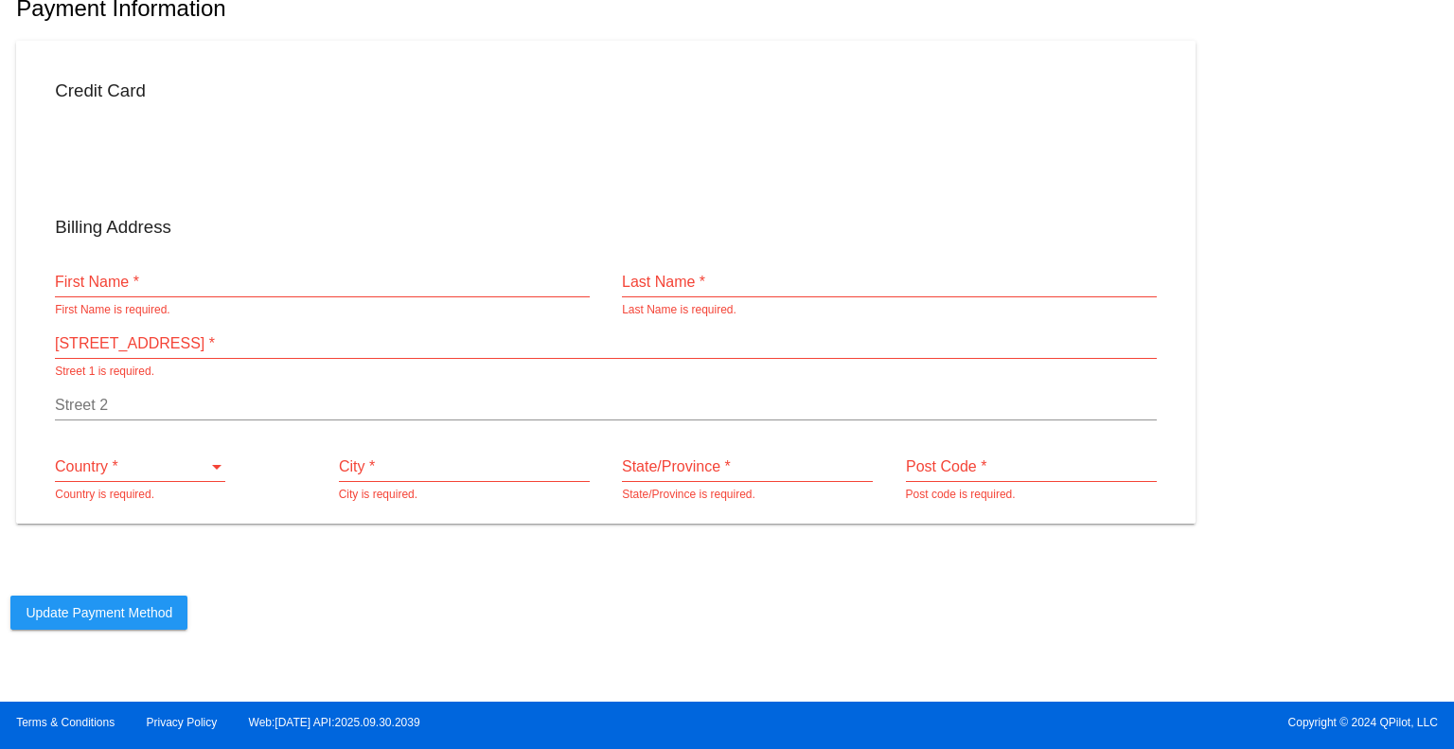
scroll to position [278, 0]
click at [183, 291] on div "First Name *" at bounding box center [322, 276] width 535 height 43
type input "[PERSON_NAME]"
type input "[STREET_ADDRESS][PERSON_NAME]"
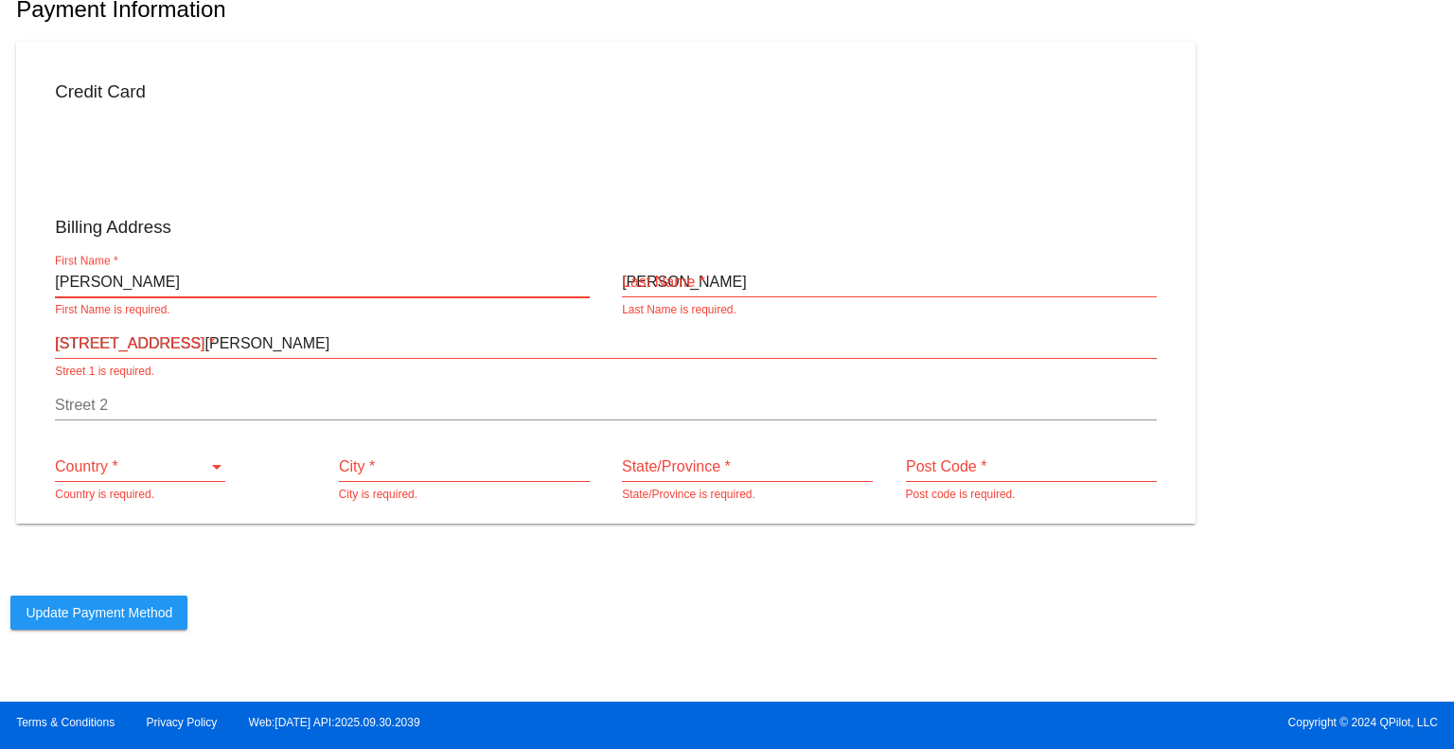
type input "[GEOGRAPHIC_DATA]"
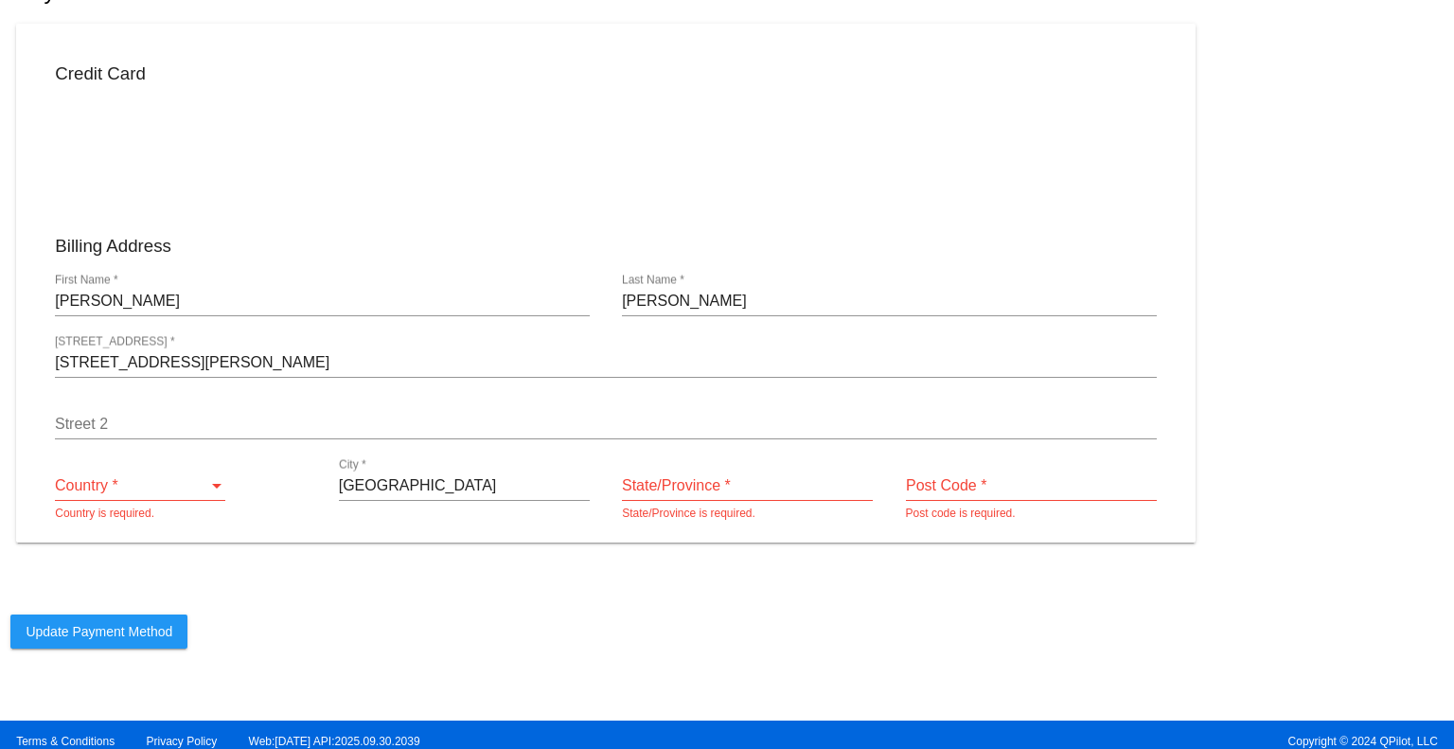
type input "[US_STATE]"
type input "92807"
click at [888, 84] on h3 "Credit Card" at bounding box center [605, 73] width 1101 height 21
click at [172, 494] on div "Country *" at bounding box center [131, 485] width 153 height 17
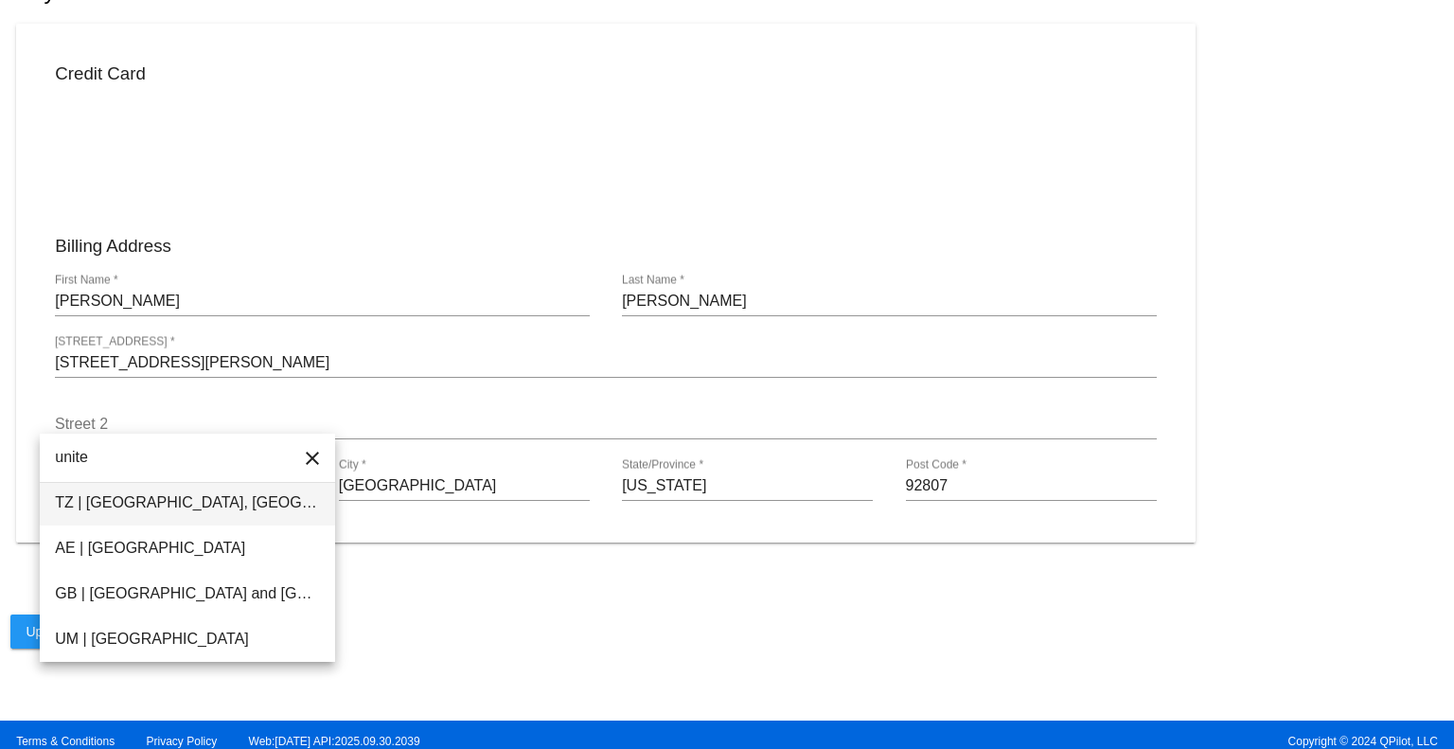
type input "united"
drag, startPoint x: 79, startPoint y: 462, endPoint x: 50, endPoint y: 460, distance: 28.5
click at [50, 460] on input "united" at bounding box center [187, 457] width 295 height 49
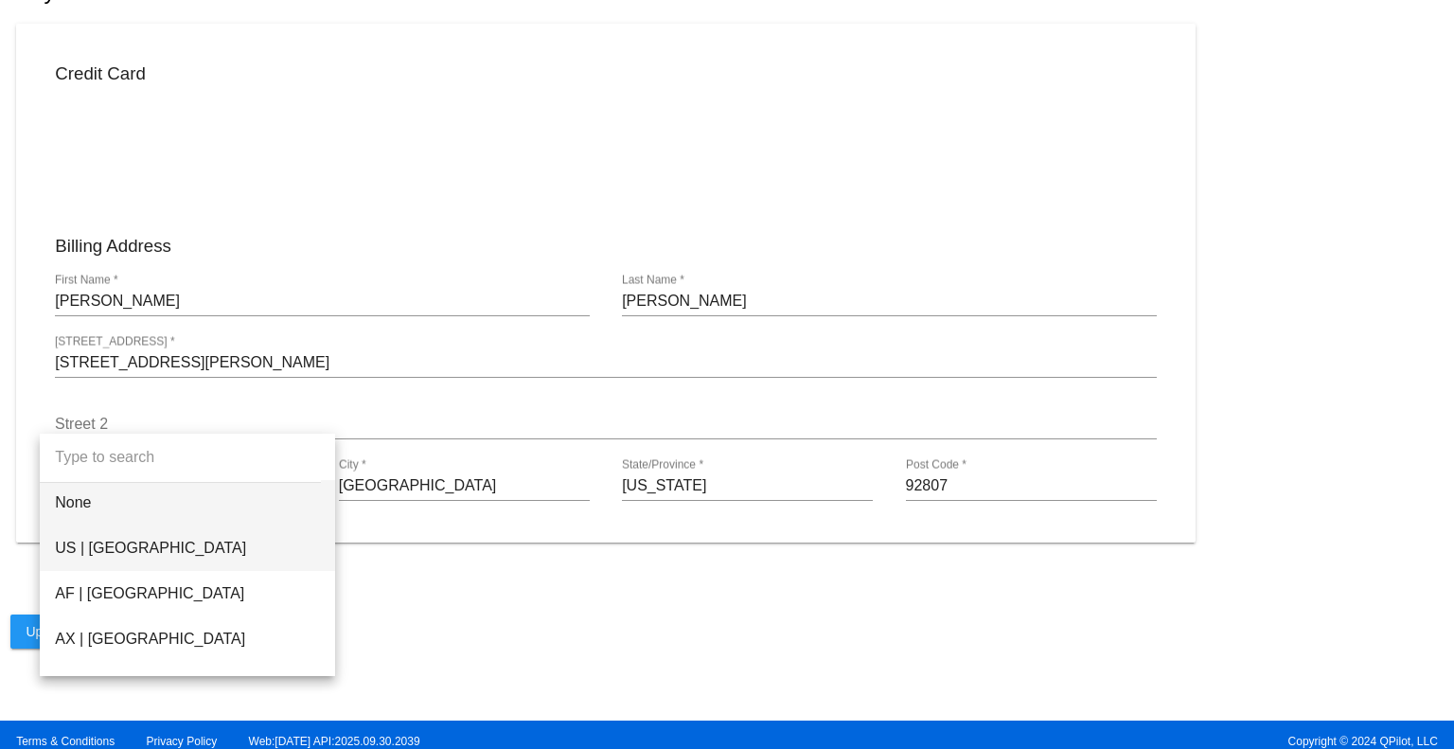
click at [112, 530] on span "US | [GEOGRAPHIC_DATA]" at bounding box center [187, 547] width 265 height 45
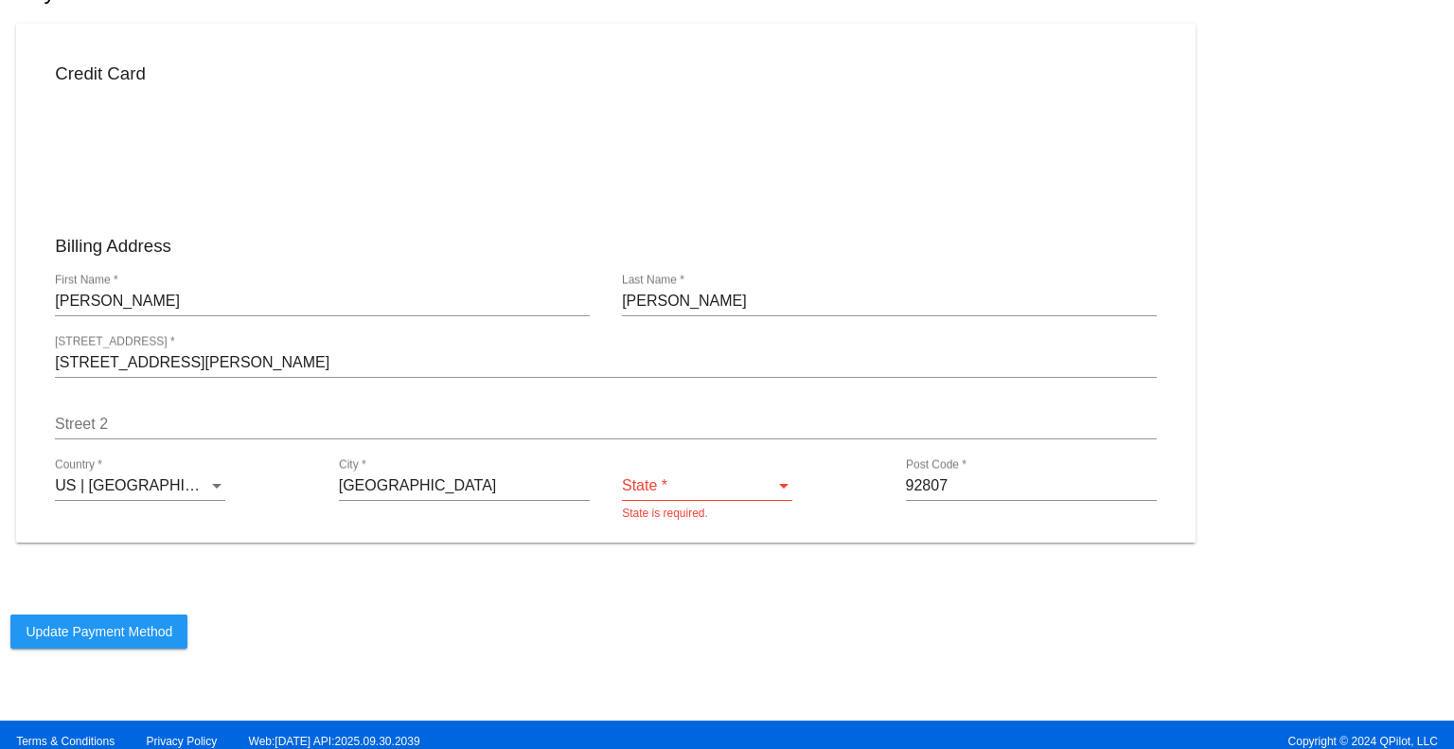
click at [524, 594] on app-subscription-billing "QPilot settings help arrow_back My Profile Update Payment Method Current paymen…" at bounding box center [727, 245] width 1454 height 1046
click at [681, 489] on div "State * State *" at bounding box center [707, 479] width 170 height 43
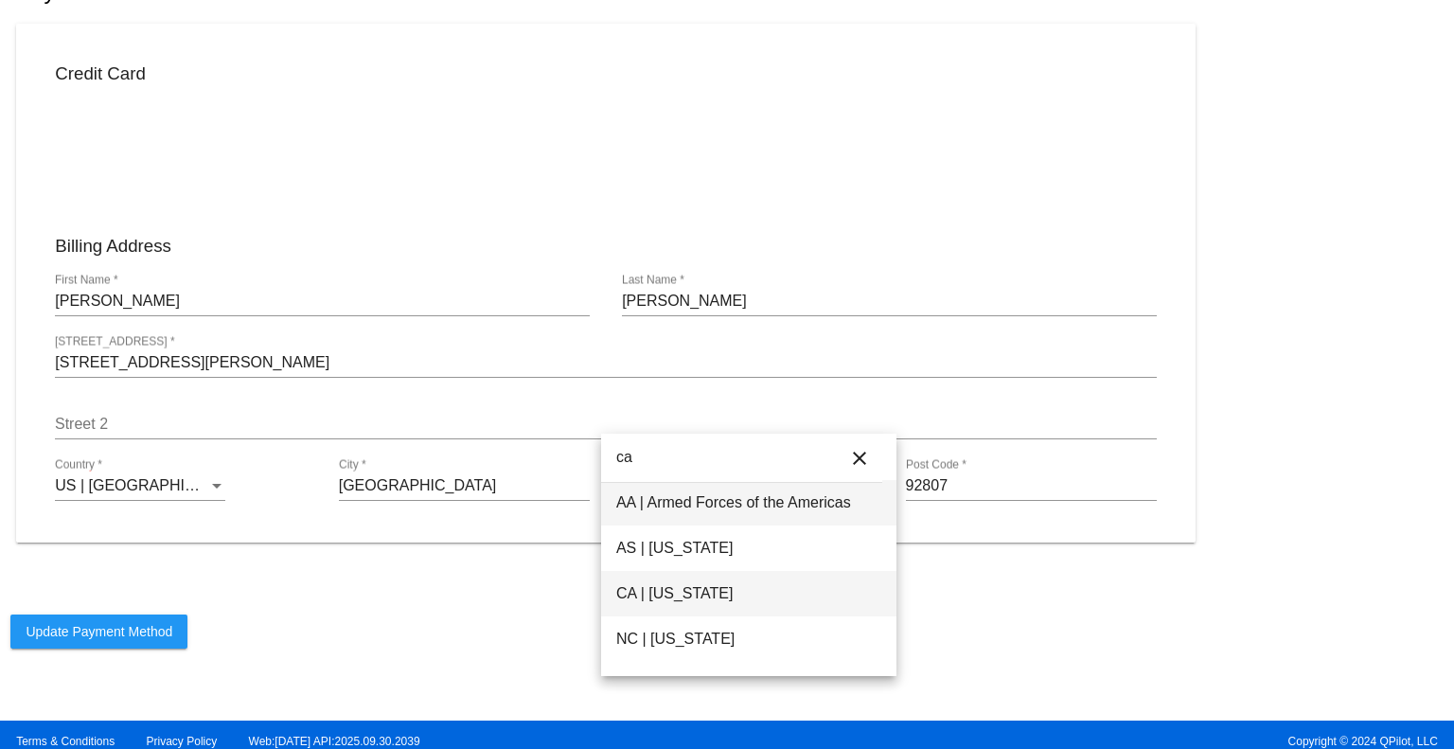
type input "ca"
click at [712, 592] on span "CA | [US_STATE]" at bounding box center [748, 593] width 265 height 45
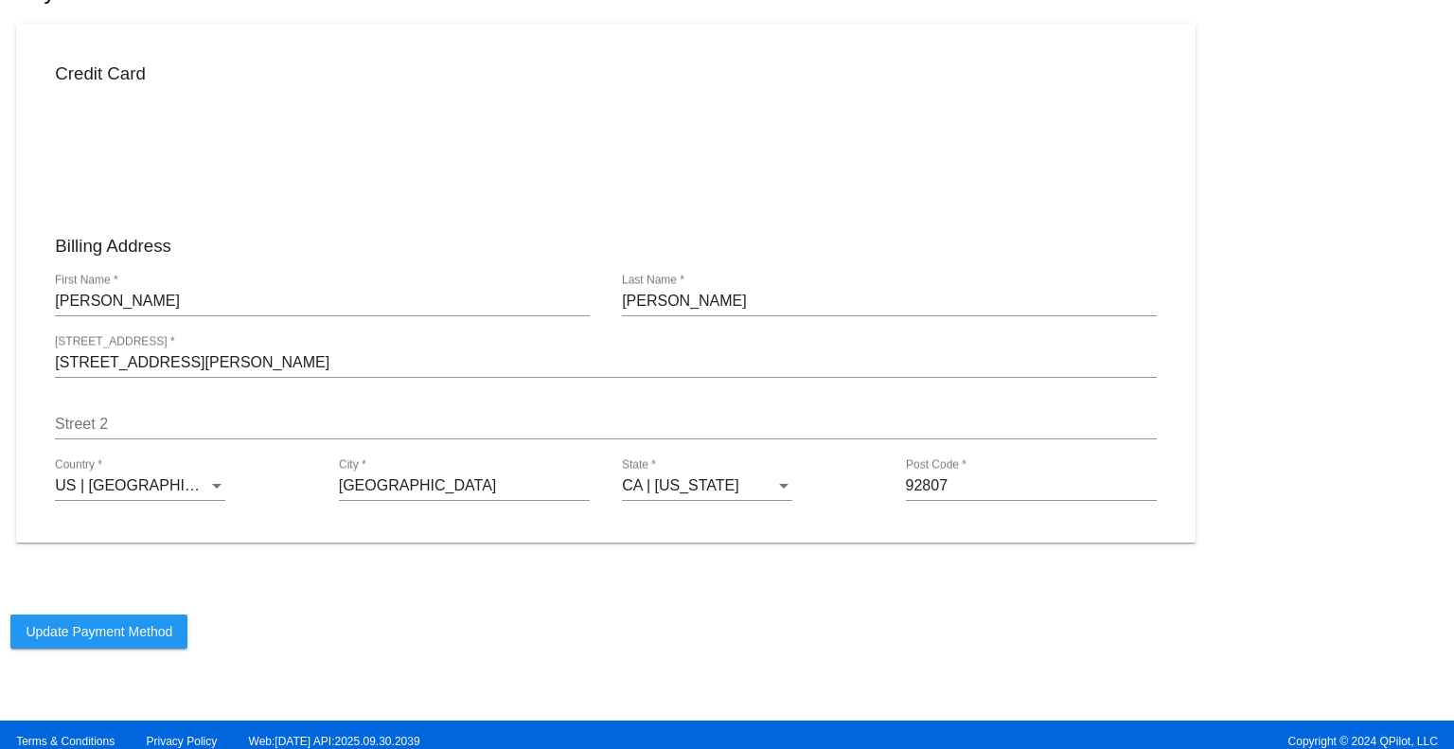
click at [682, 583] on app-subscription-billing "QPilot settings help arrow_back My Profile Update Payment Method Current paymen…" at bounding box center [727, 245] width 1454 height 1046
click at [96, 639] on span "Update Payment Method" at bounding box center [99, 631] width 147 height 15
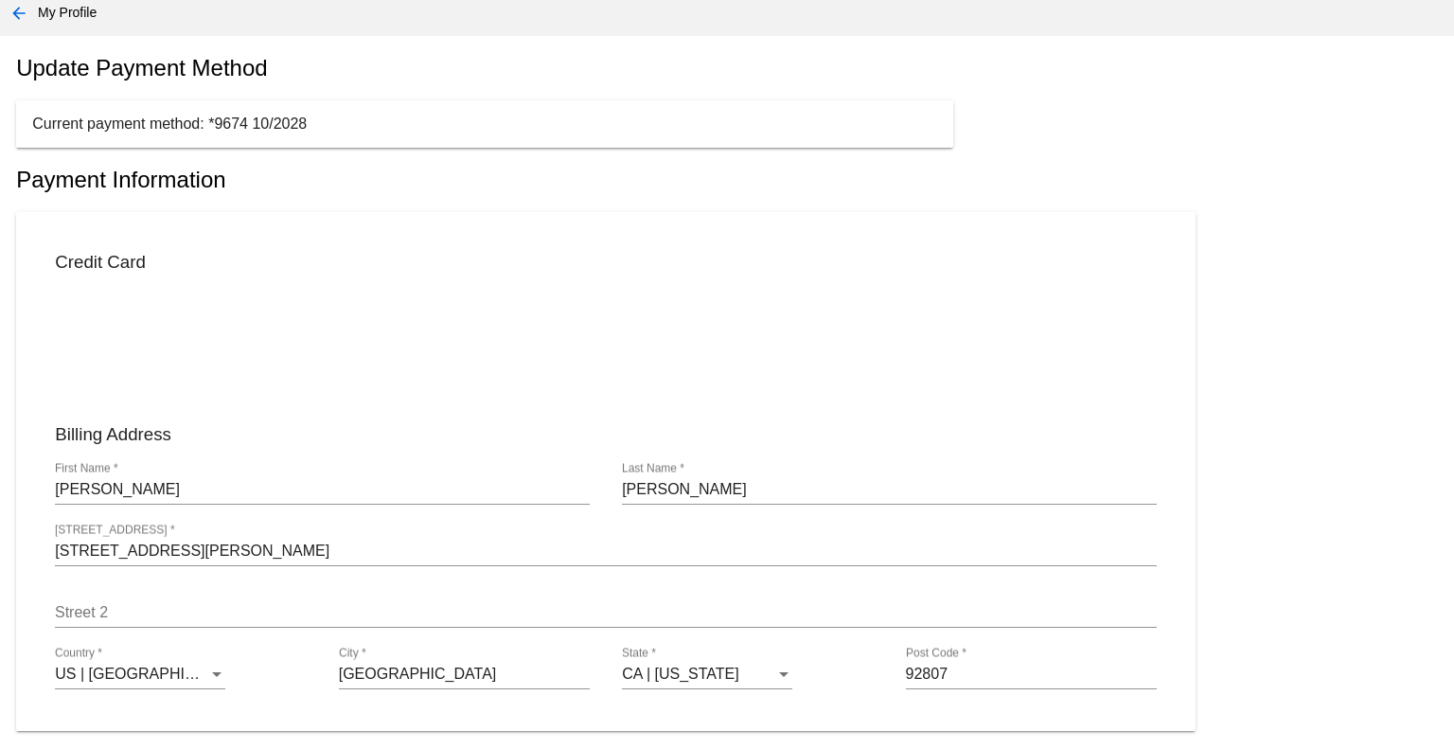
scroll to position [89, 0]
click at [688, 432] on div "Billing Address" at bounding box center [606, 435] width 1134 height 56
click at [547, 274] on h3 "Credit Card" at bounding box center [605, 263] width 1101 height 21
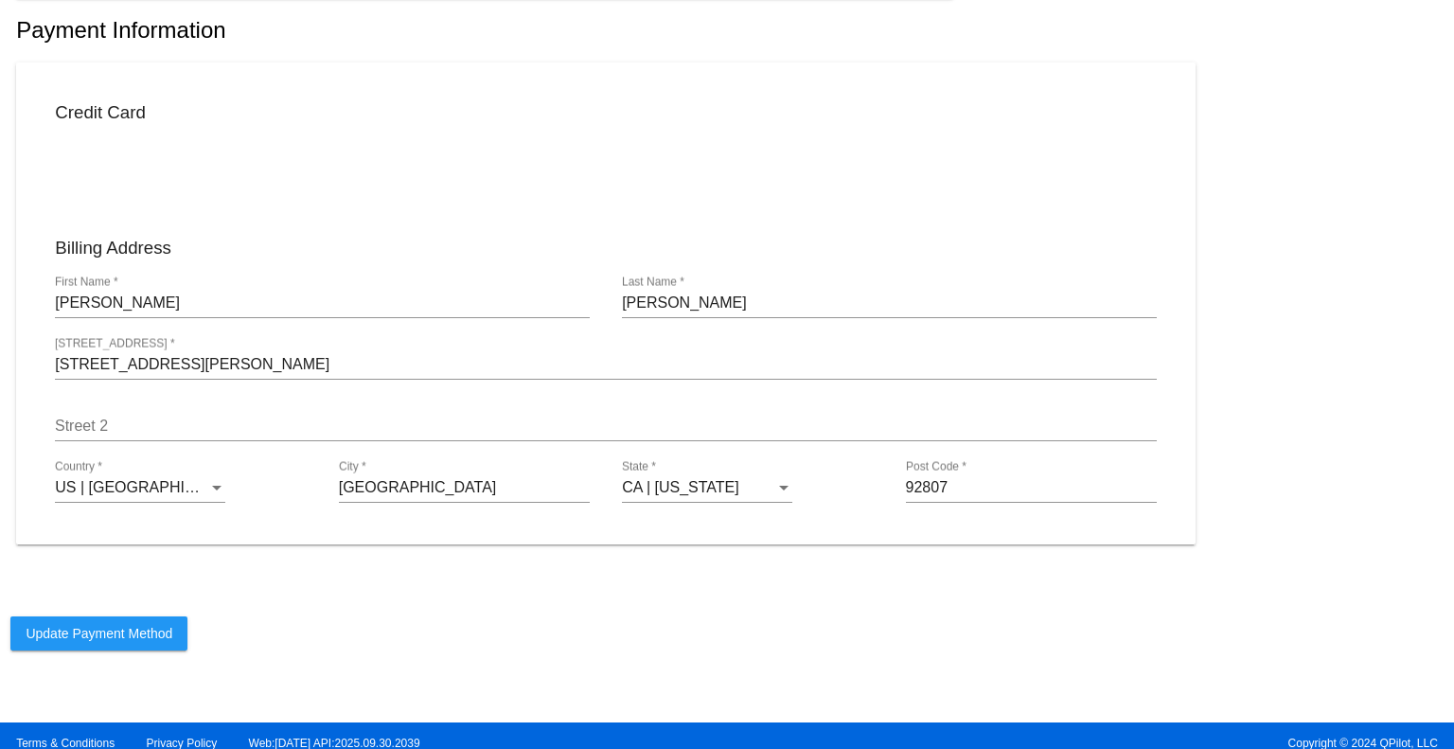
scroll to position [278, 0]
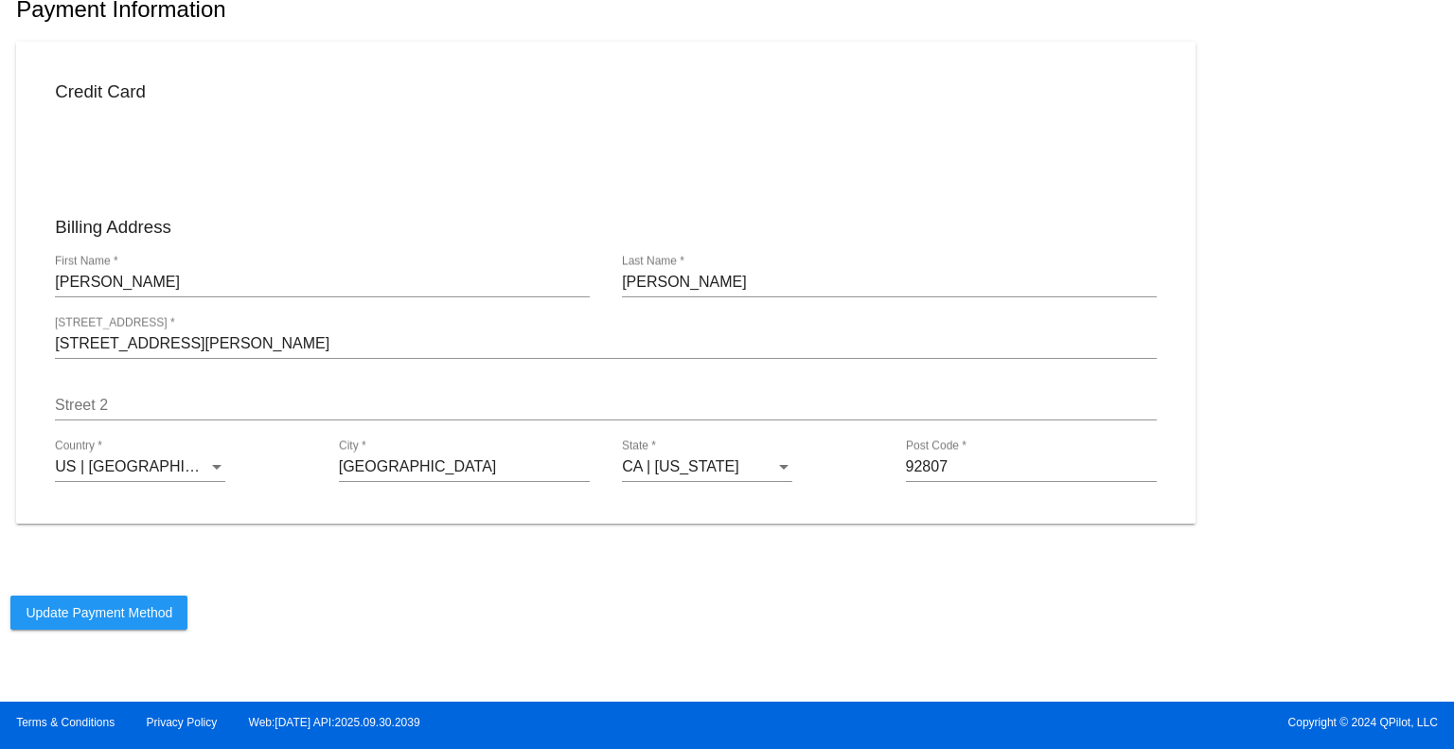
click at [192, 604] on p "Update Payment Method" at bounding box center [726, 612] width 1432 height 34
click at [178, 616] on button "Update Payment Method" at bounding box center [98, 612] width 177 height 34
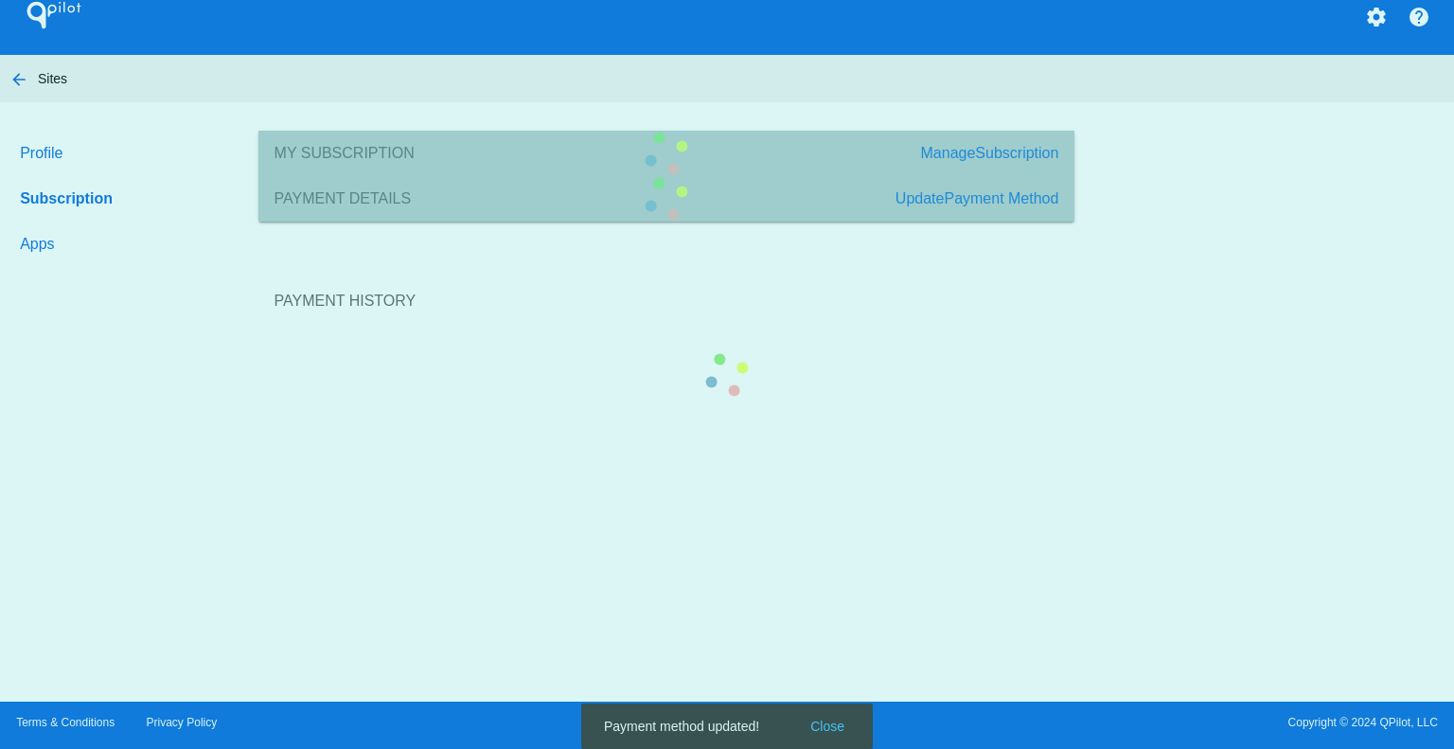
scroll to position [24, 0]
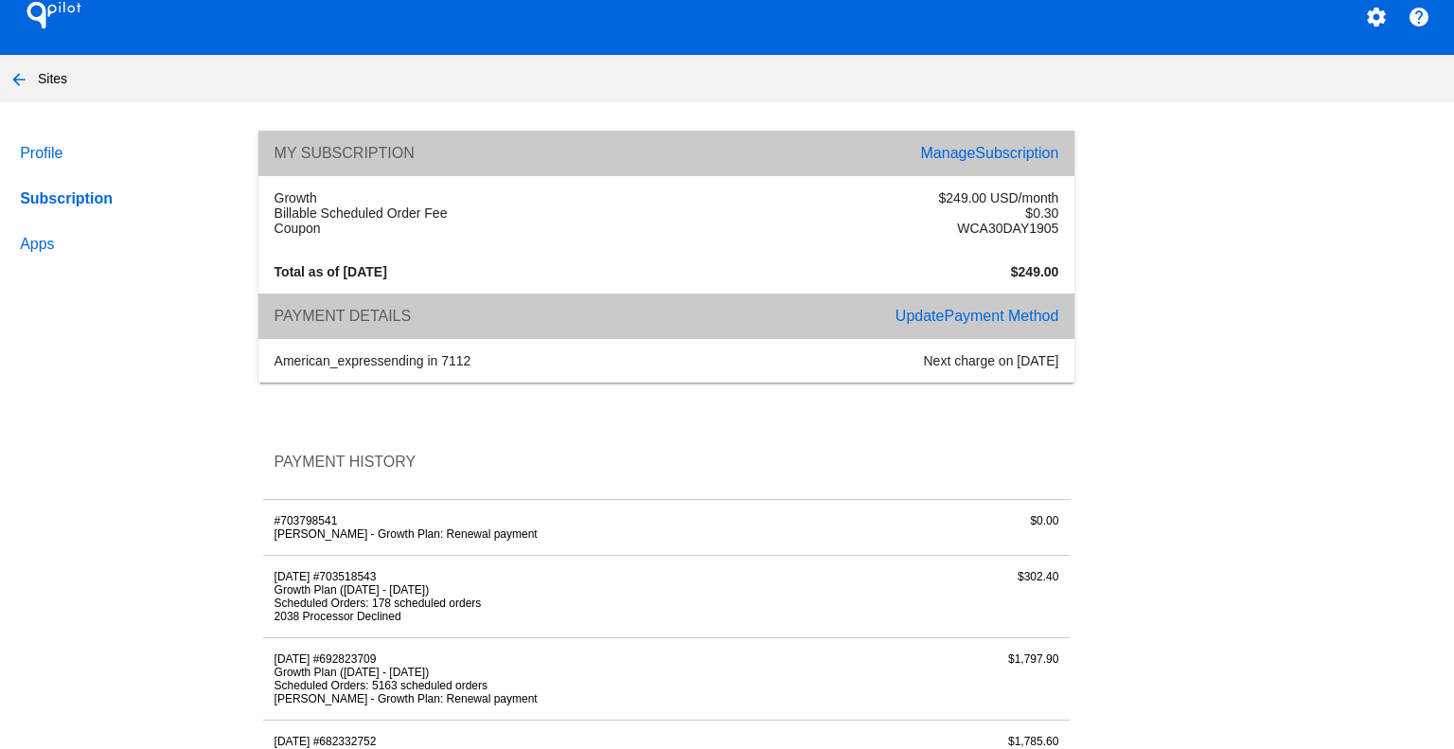
click at [977, 136] on div "My Subscription Manage Subscription" at bounding box center [666, 153] width 816 height 45
click at [987, 150] on span "Subscription" at bounding box center [1016, 153] width 83 height 16
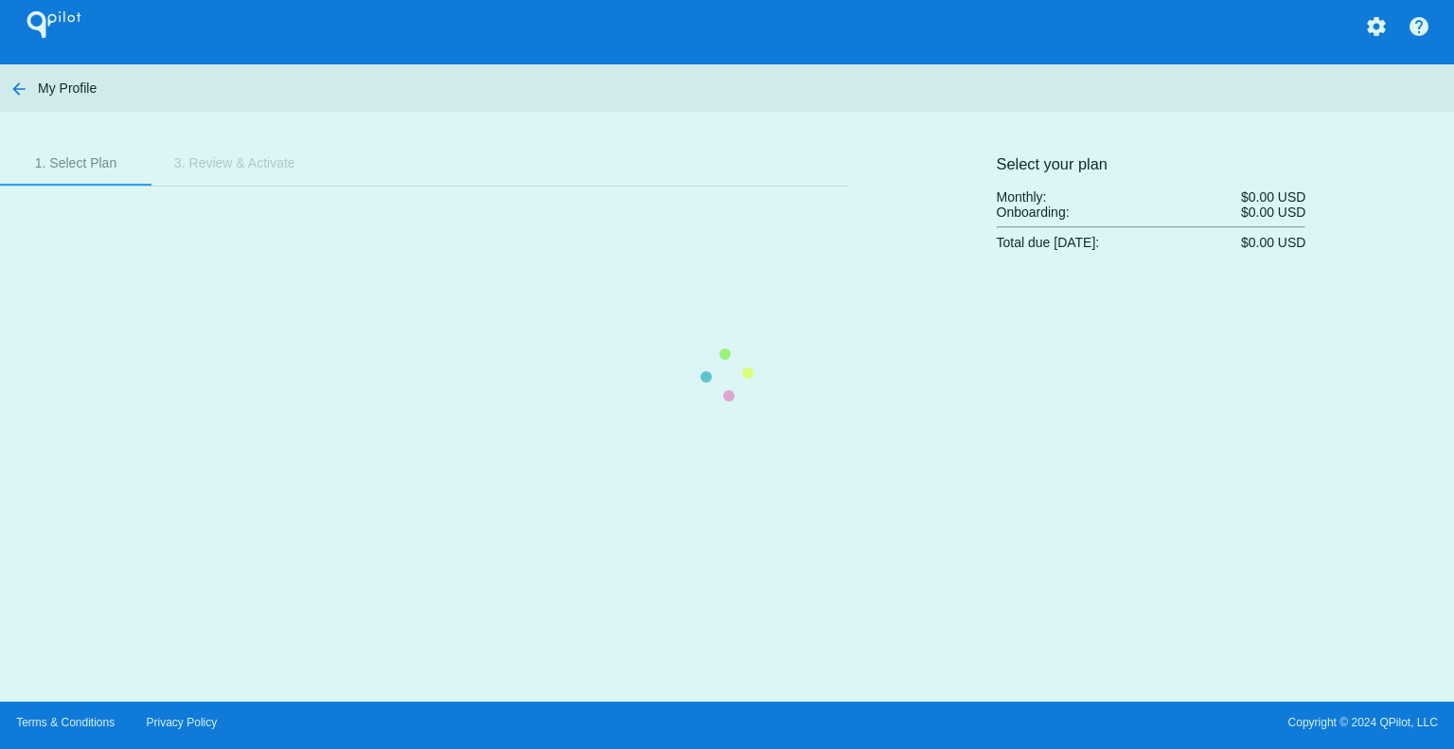
scroll to position [14, 0]
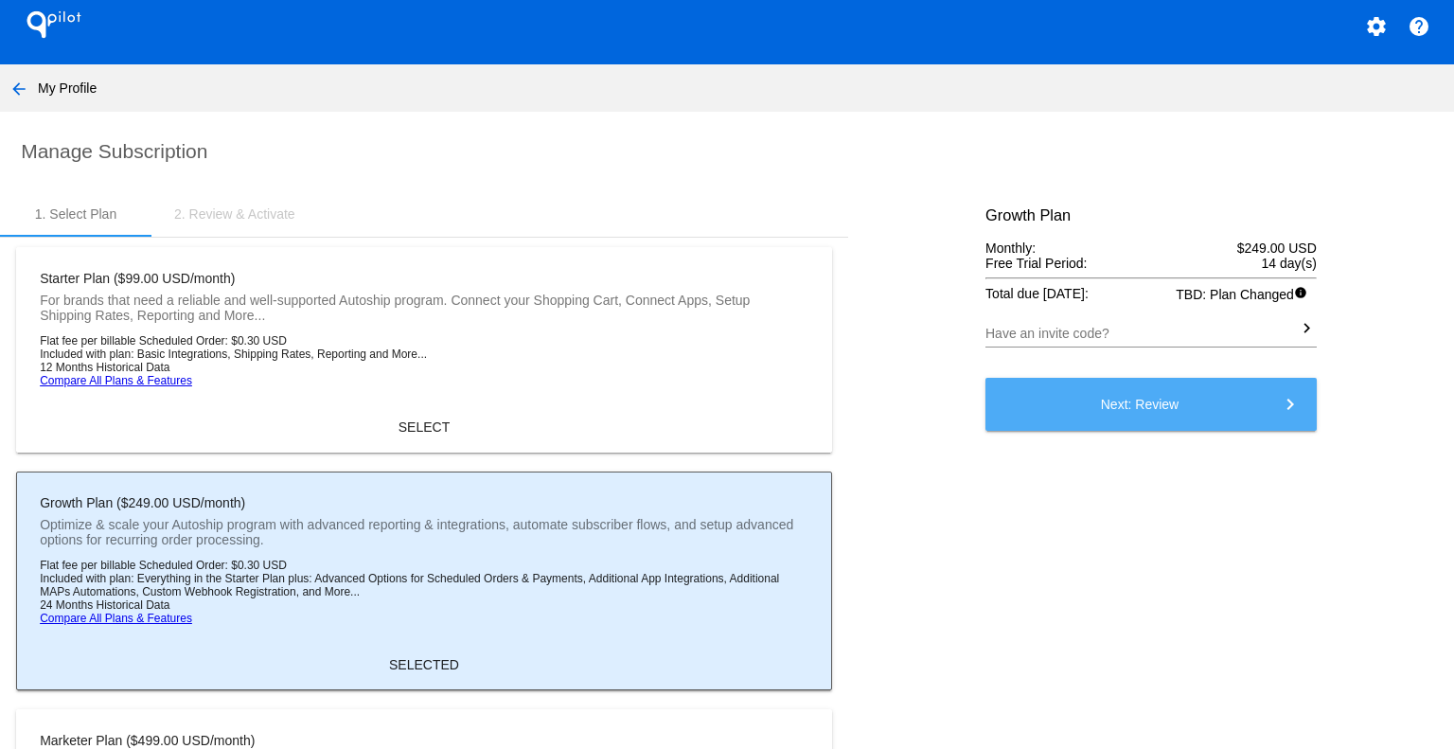
click at [1255, 416] on button "Next: Review keyboard_arrow_right" at bounding box center [1150, 404] width 331 height 53
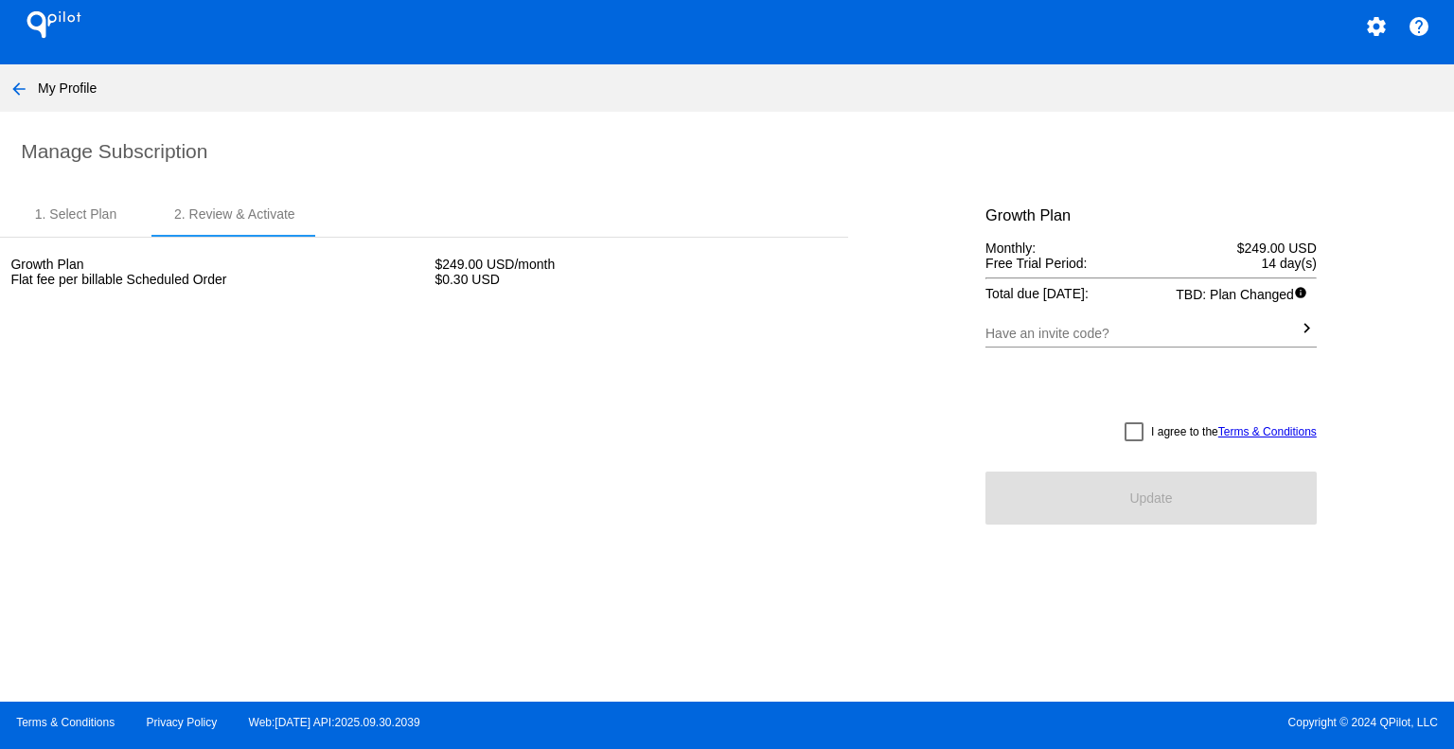
click at [1151, 438] on span "I agree to the Terms & Conditions" at bounding box center [1234, 431] width 166 height 23
click at [1134, 441] on input "I agree to the Terms & Conditions" at bounding box center [1133, 441] width 1 height 1
checkbox input "true"
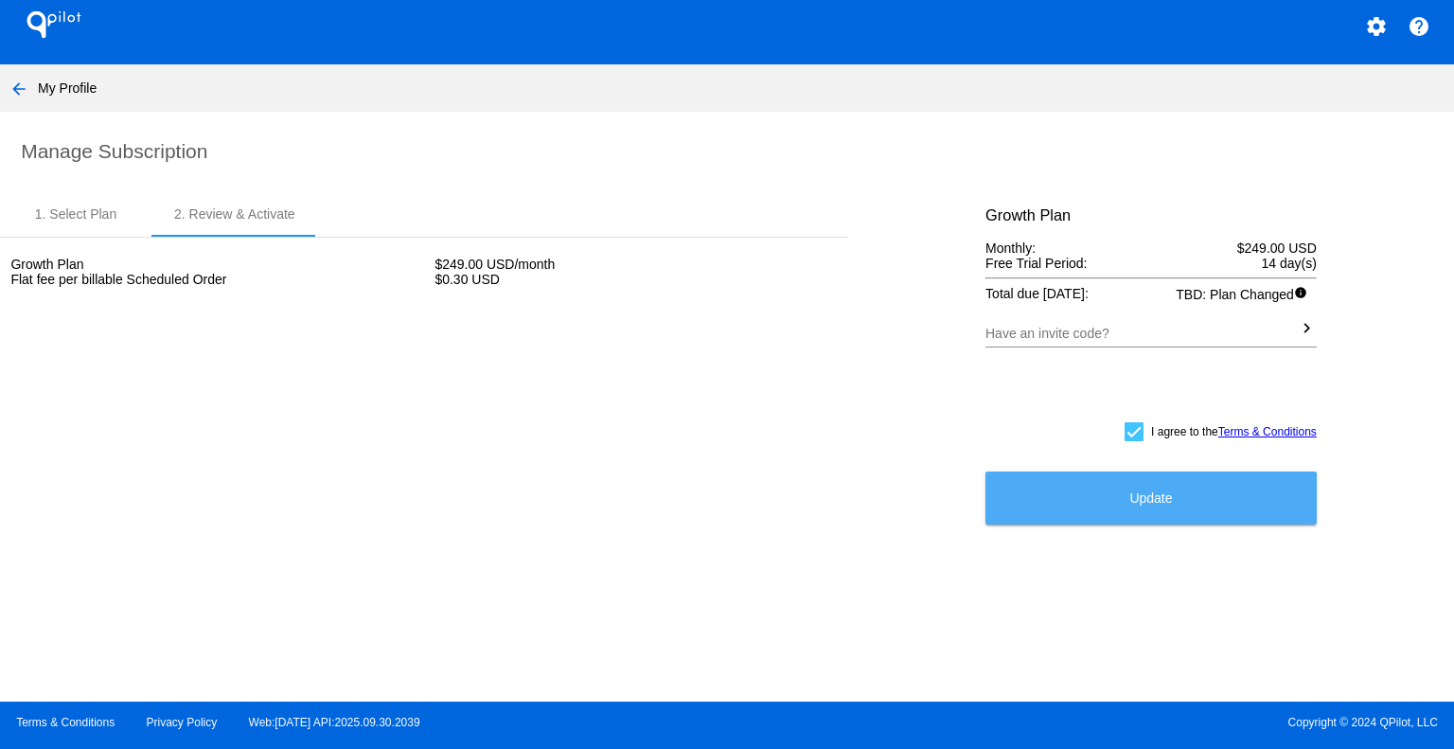
click at [1144, 491] on button "Update" at bounding box center [1150, 497] width 331 height 53
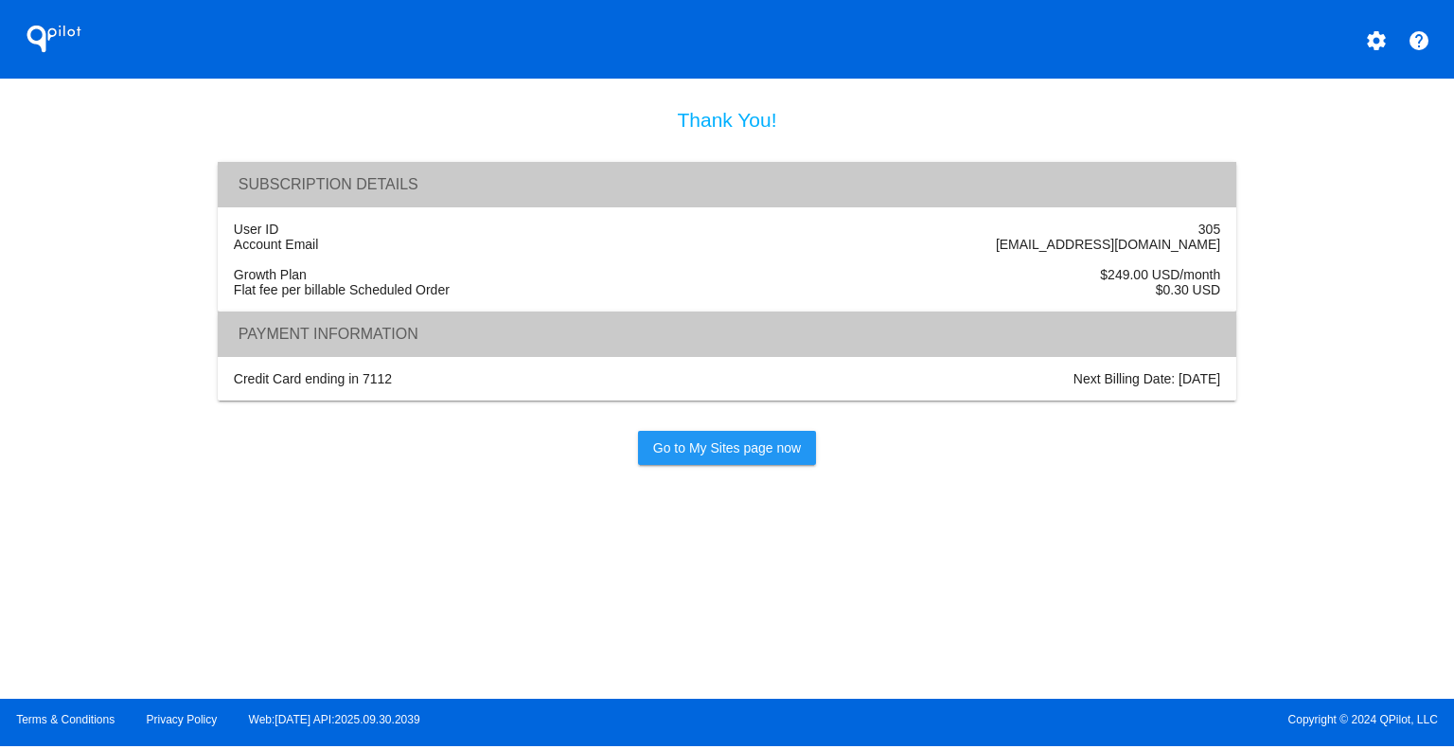
click at [734, 465] on link "Go to My Sites page now" at bounding box center [727, 448] width 178 height 34
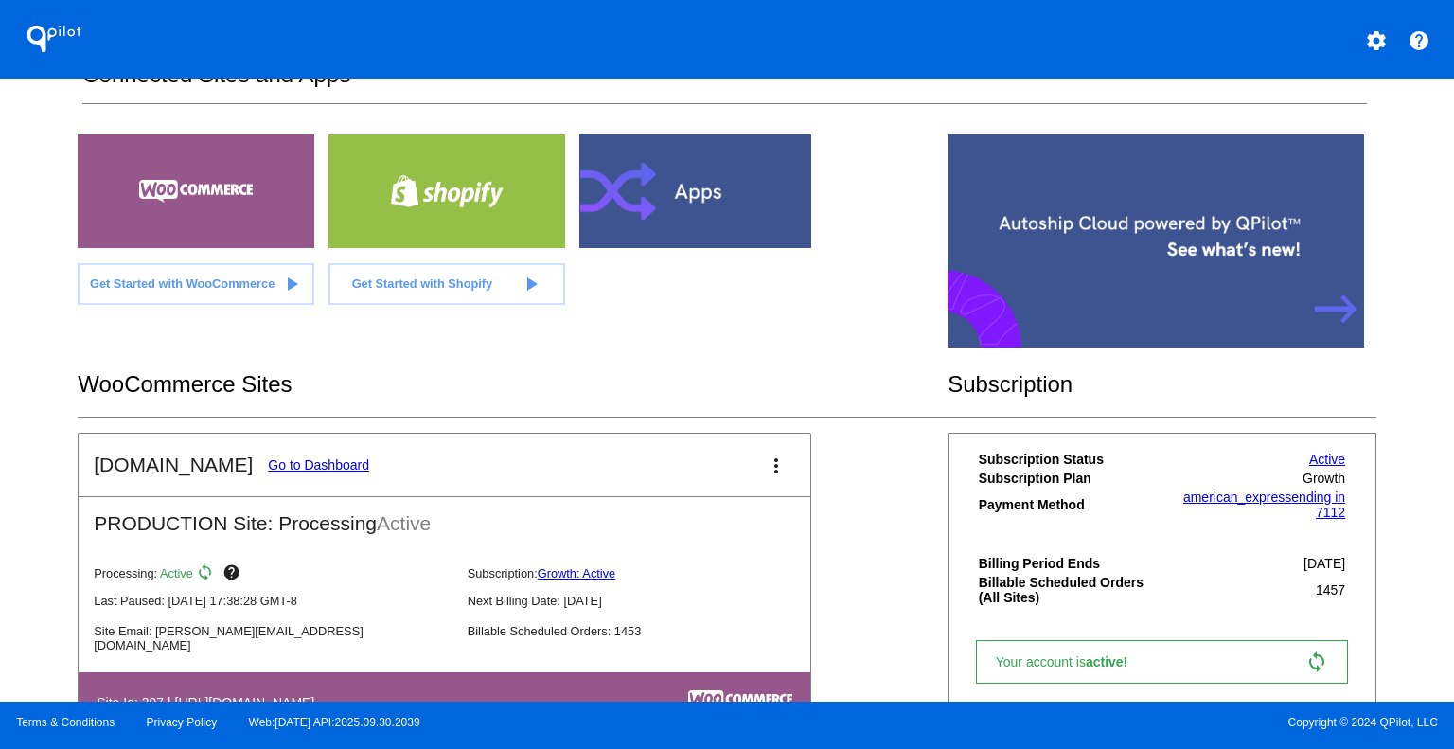
scroll to position [300, 0]
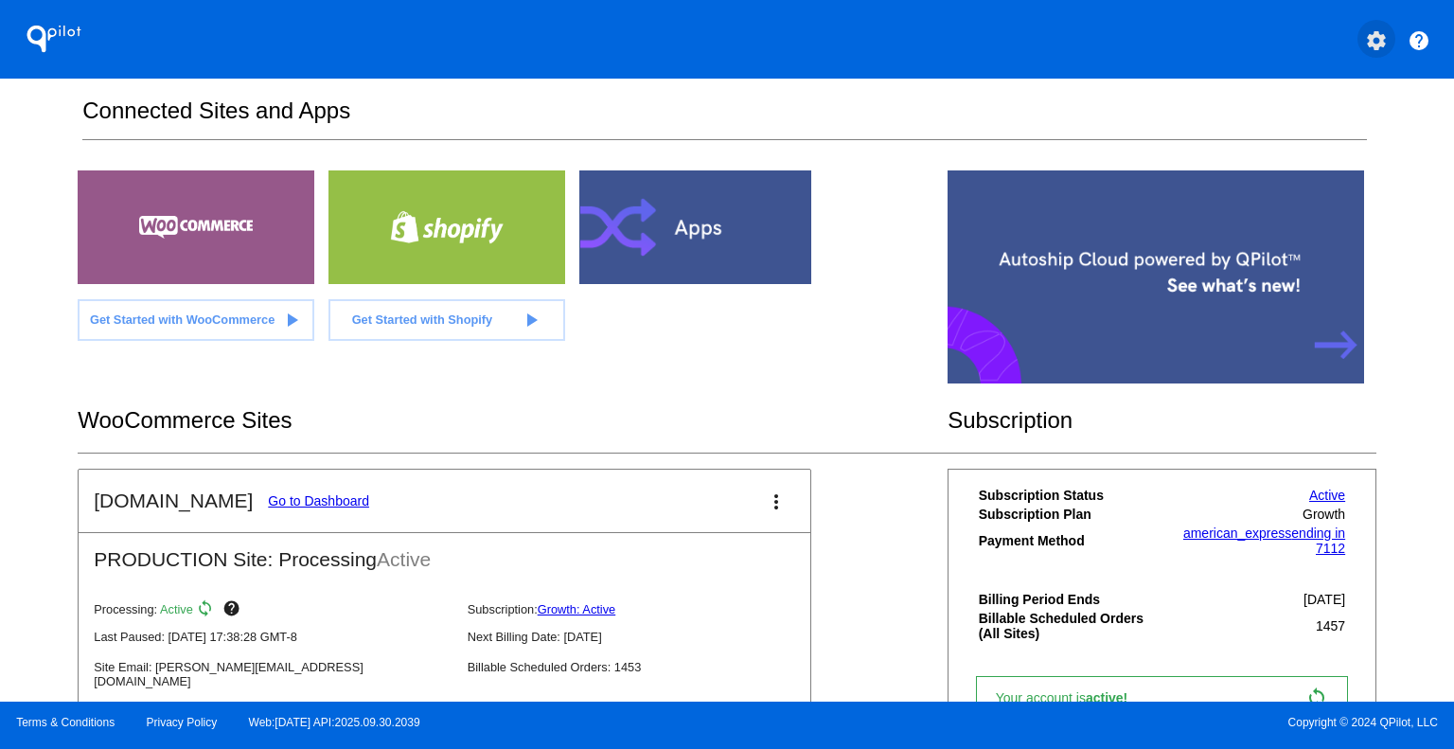
click at [1374, 44] on mat-icon "settings" at bounding box center [1376, 40] width 23 height 23
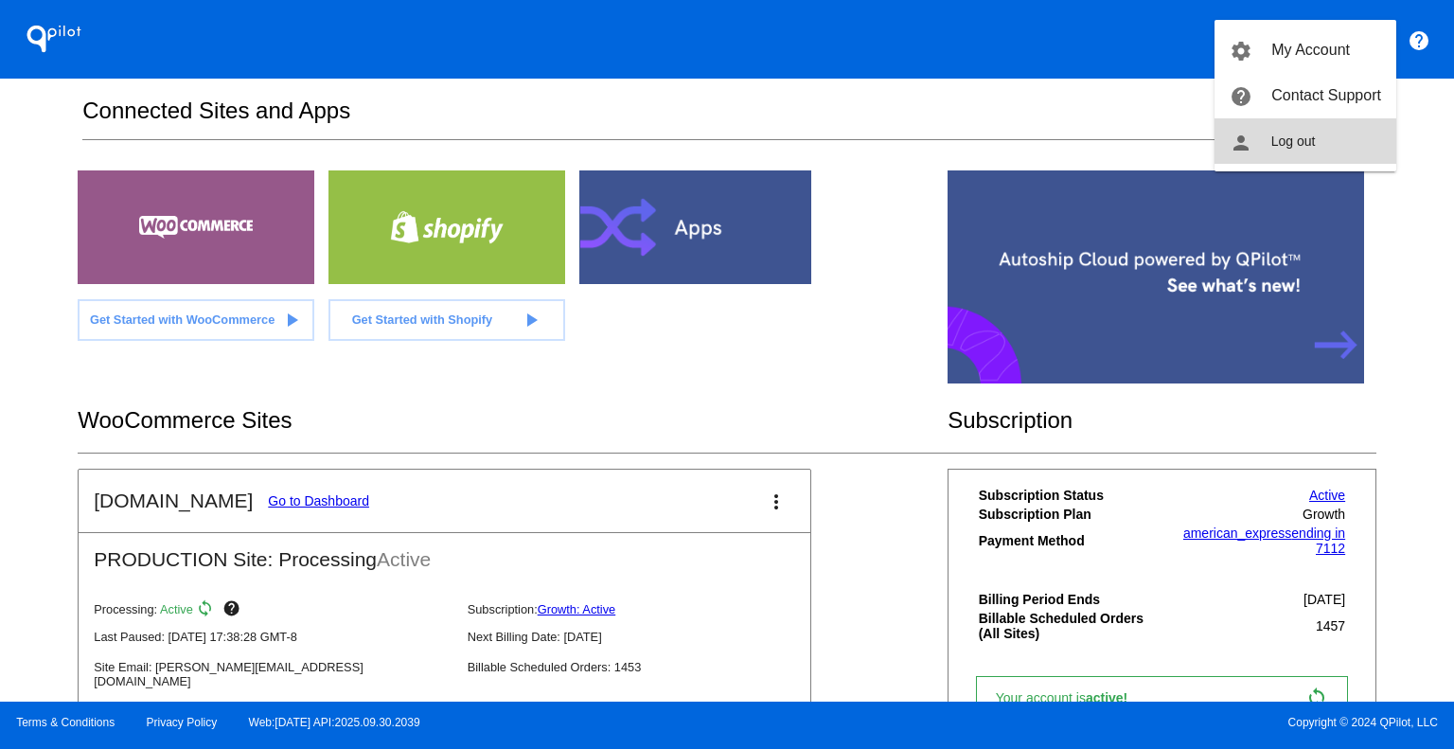
click at [1305, 137] on span "Log out" at bounding box center [1293, 140] width 44 height 15
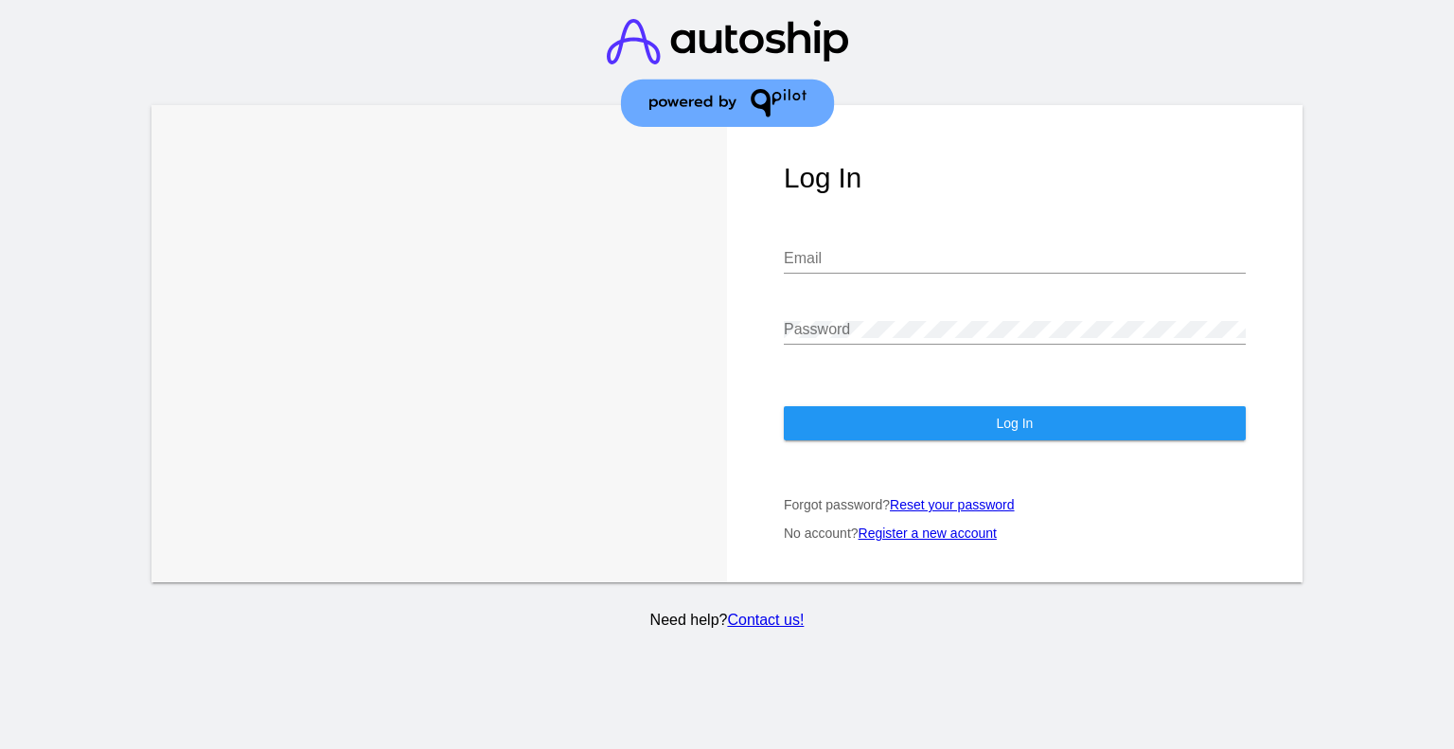
click at [908, 250] on input "Email" at bounding box center [1015, 258] width 462 height 17
type input "[PERSON_NAME][EMAIL_ADDRESS][DOMAIN_NAME]"
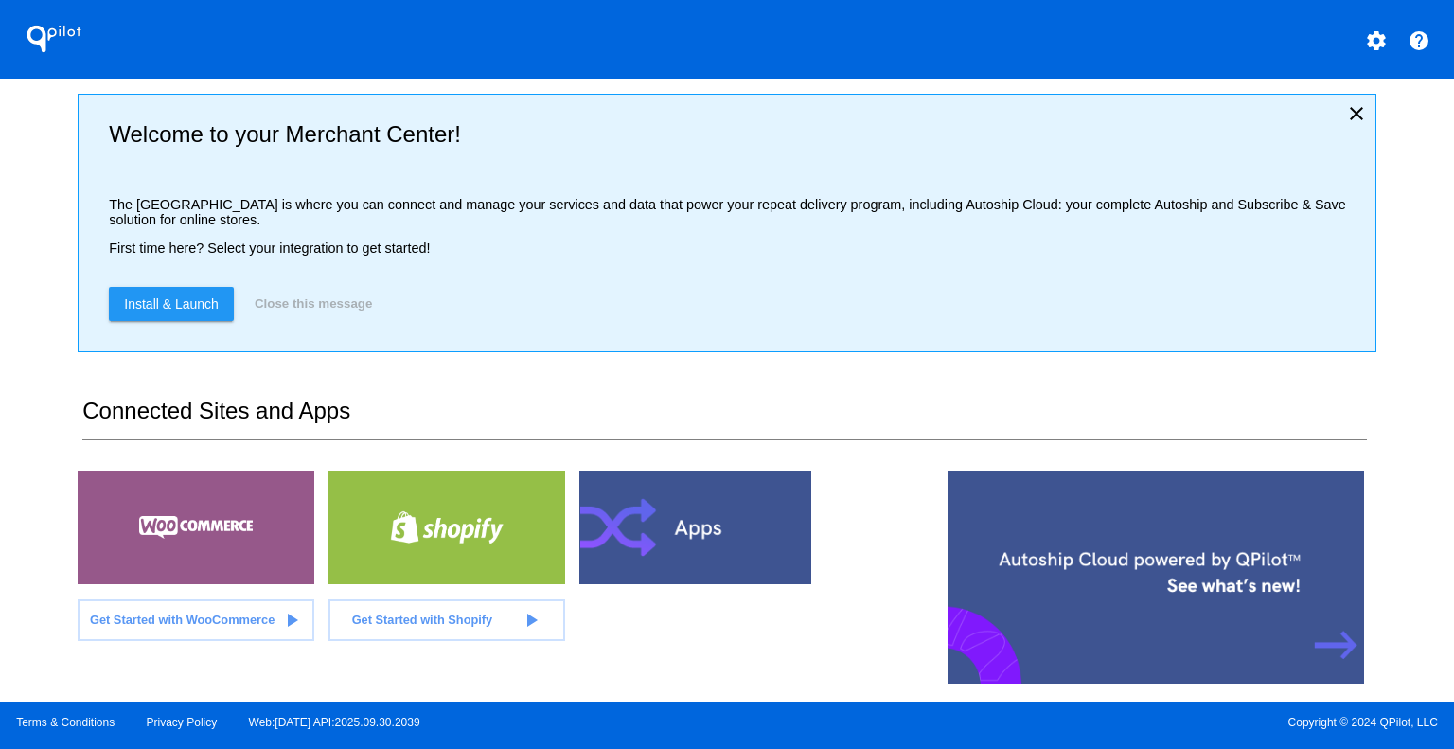
click at [1371, 44] on mat-icon "settings" at bounding box center [1376, 40] width 23 height 23
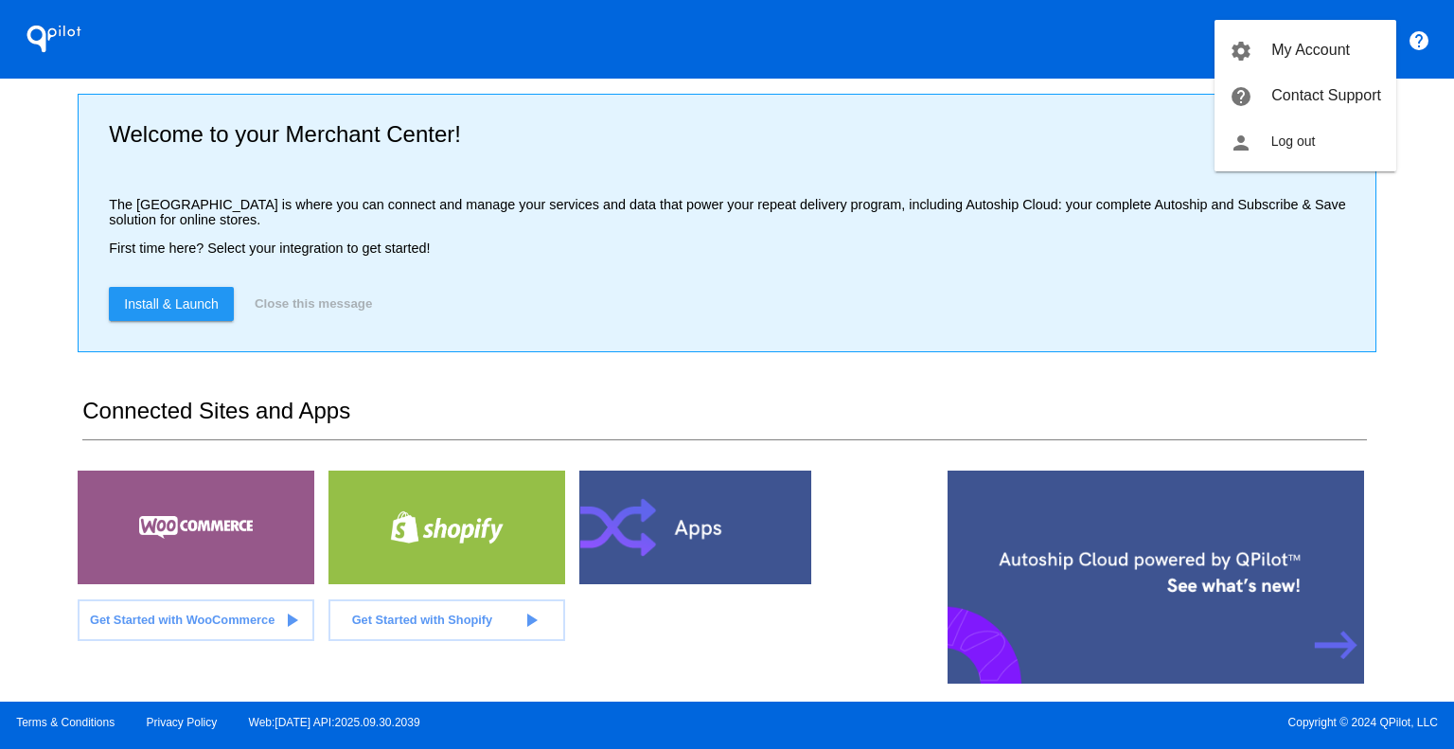
click at [858, 232] on div at bounding box center [727, 374] width 1454 height 749
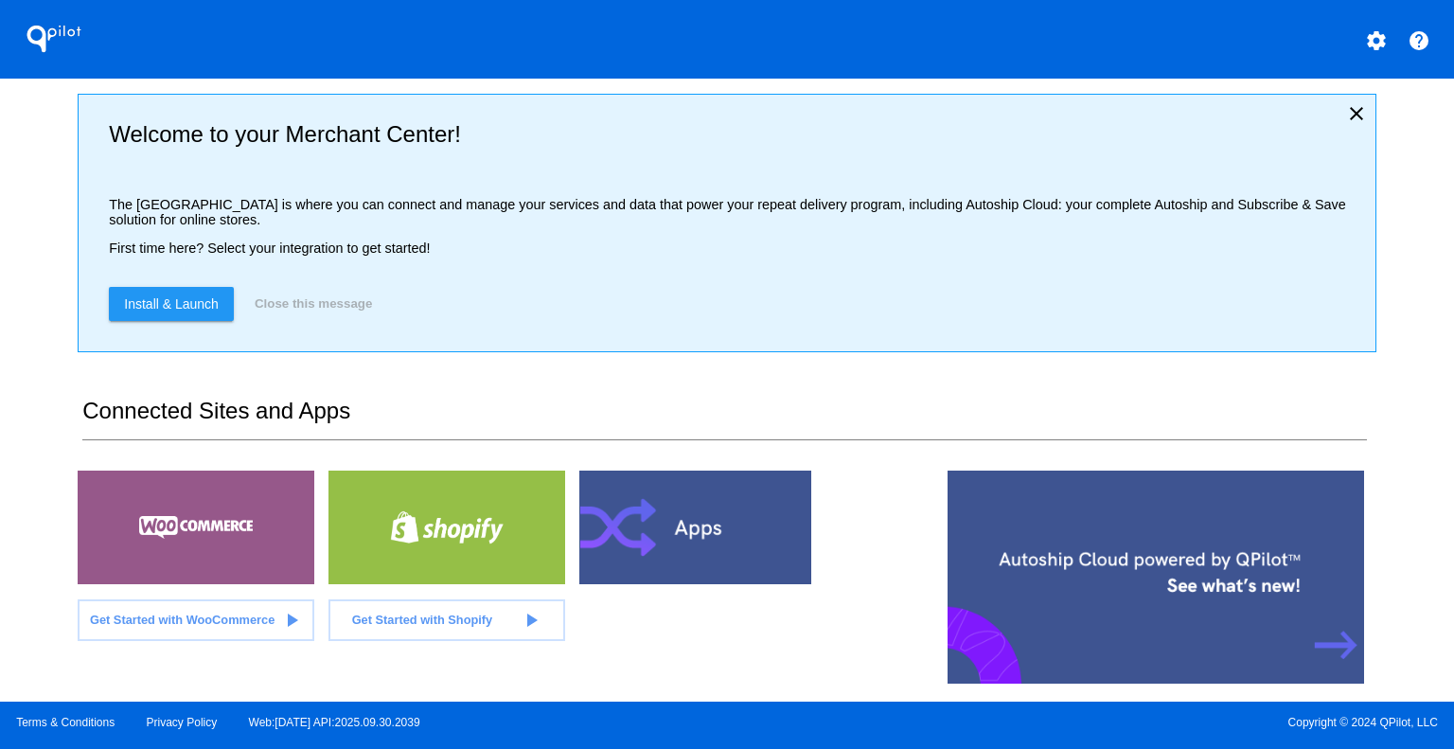
click at [1378, 30] on mat-icon "settings" at bounding box center [1376, 40] width 23 height 23
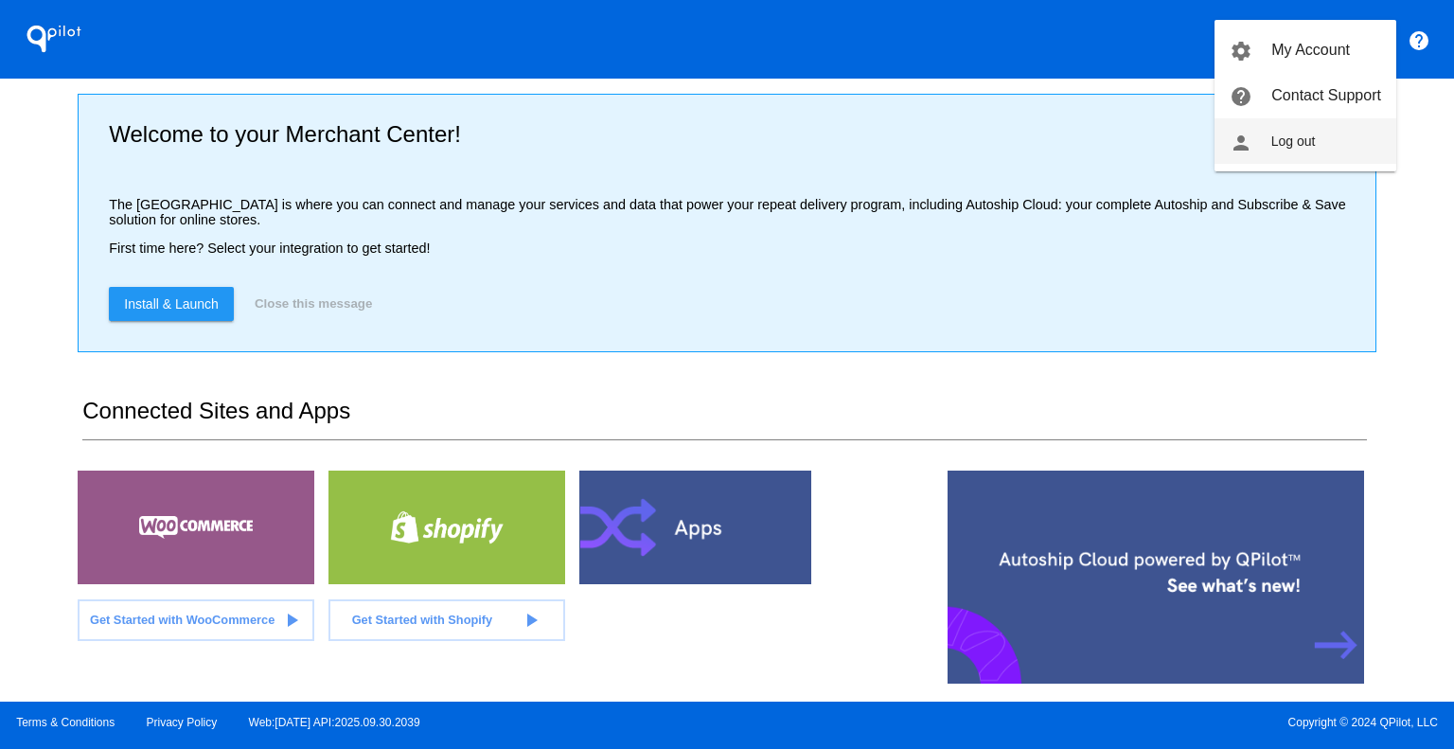
click at [1308, 147] on span "Log out" at bounding box center [1293, 140] width 44 height 15
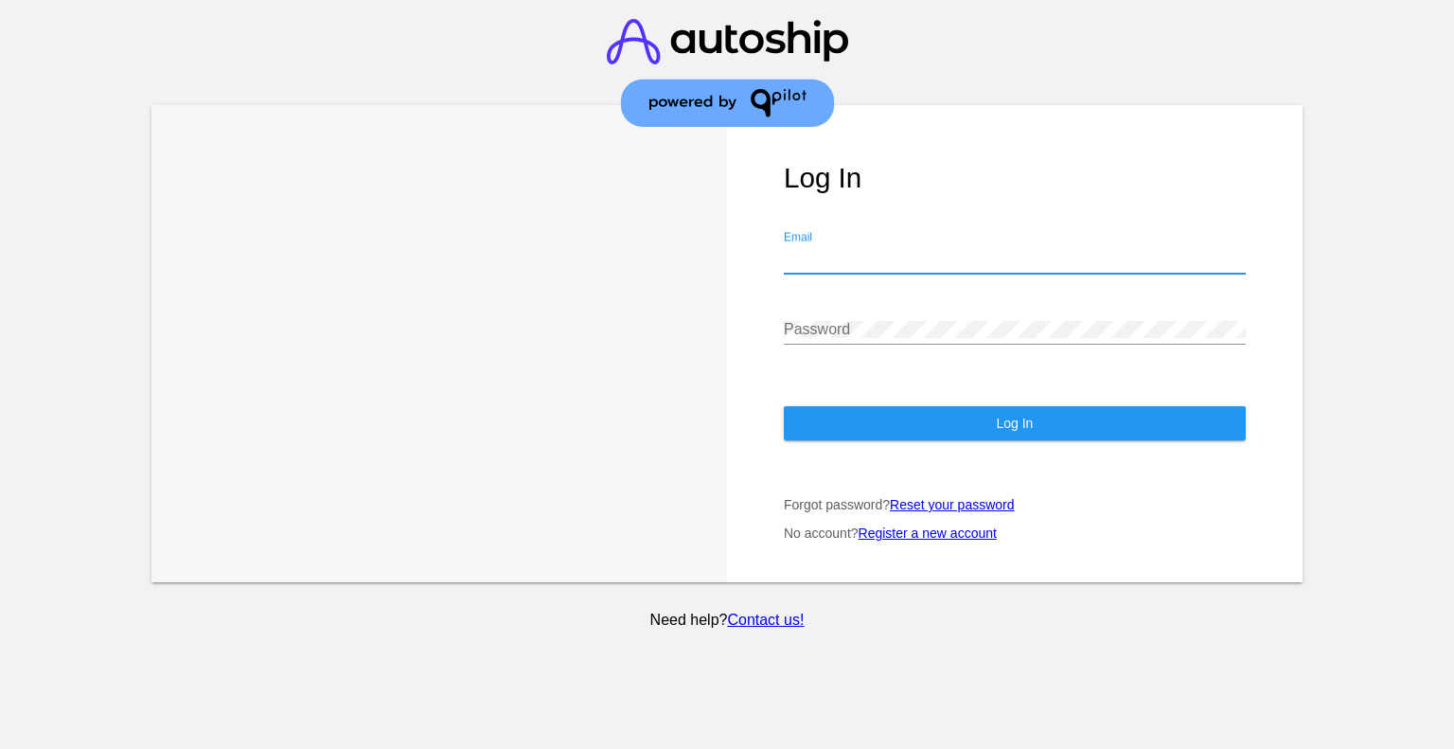
click at [1009, 250] on input "Email" at bounding box center [1015, 258] width 462 height 17
type input "[EMAIL_ADDRESS][DOMAIN_NAME]"
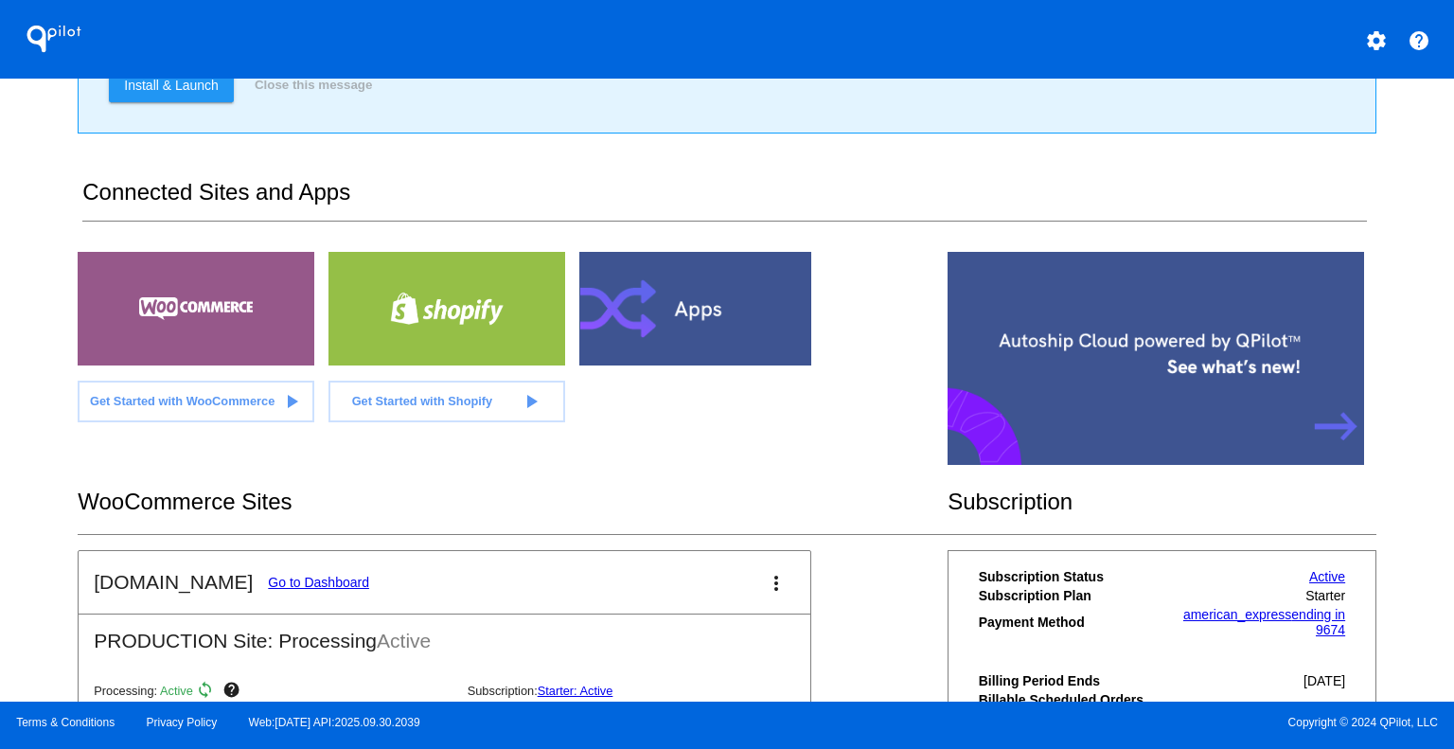
scroll to position [16, 0]
